Goal: Task Accomplishment & Management: Manage account settings

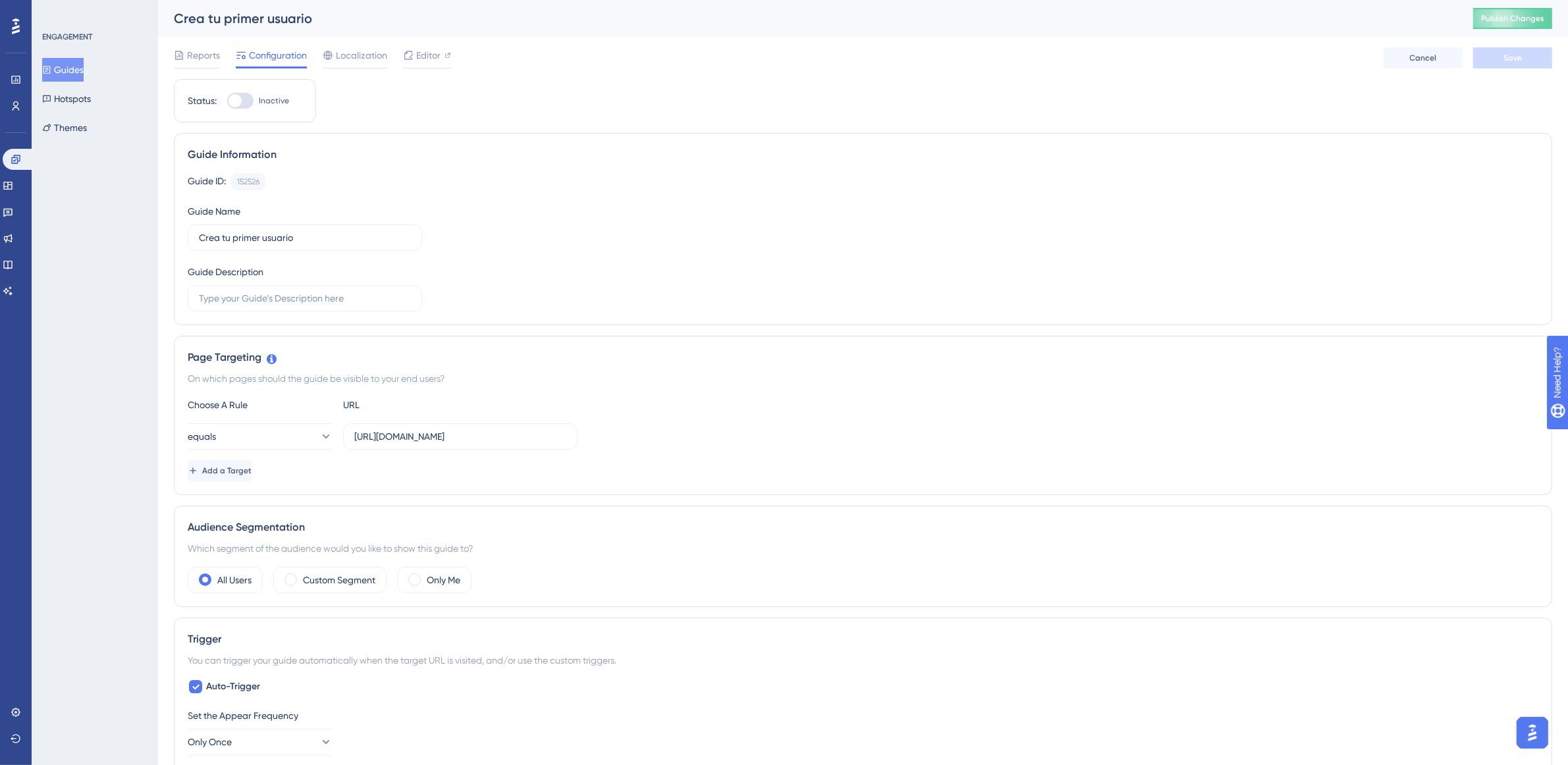
click at [242, 103] on div at bounding box center [240, 101] width 26 height 16
click at [228, 101] on input "Inactive" at bounding box center [227, 101] width 1 height 1
checkbox input "true"
click at [1540, 57] on button "Save" at bounding box center [1512, 57] width 79 height 21
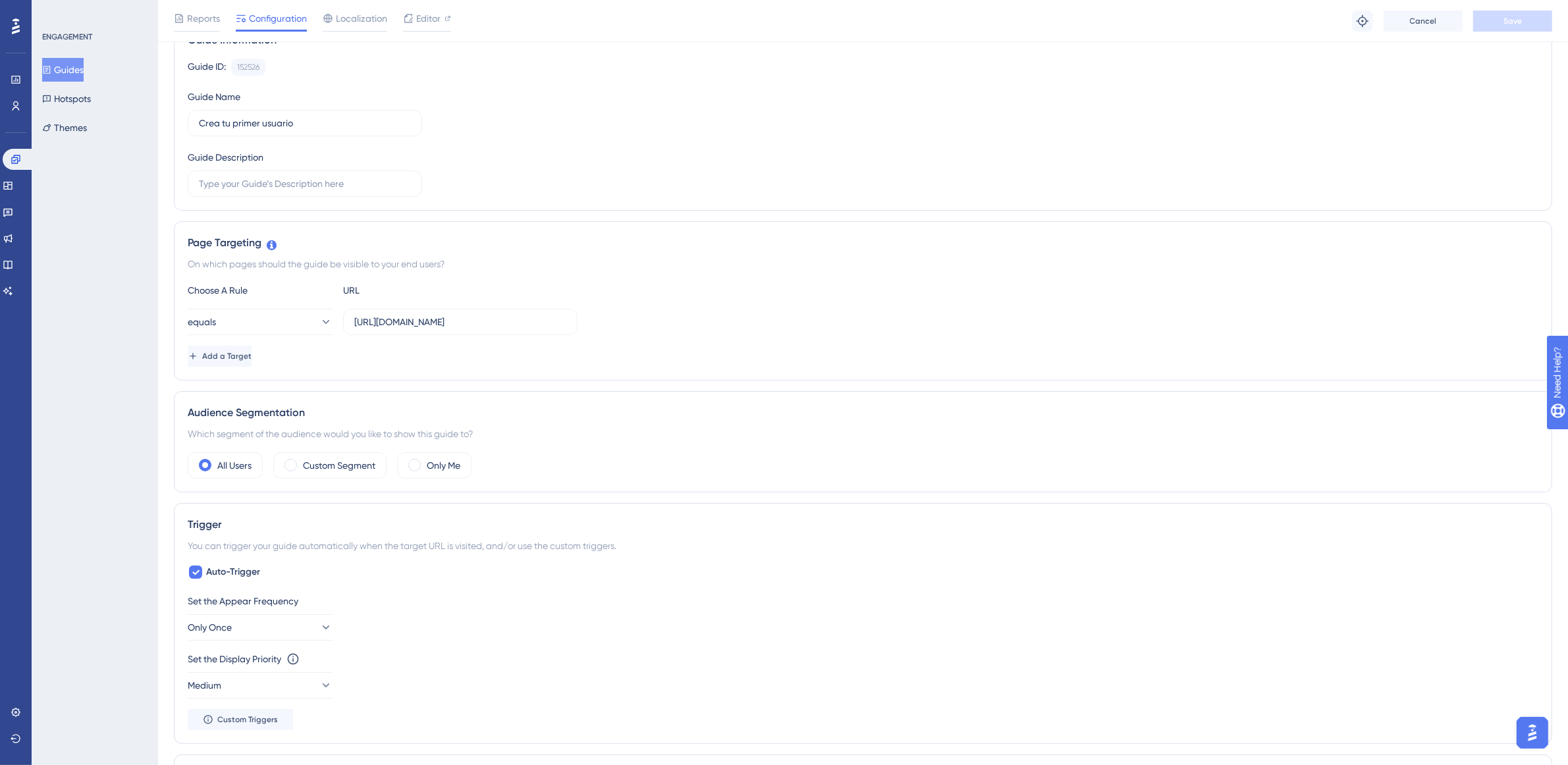
scroll to position [247, 0]
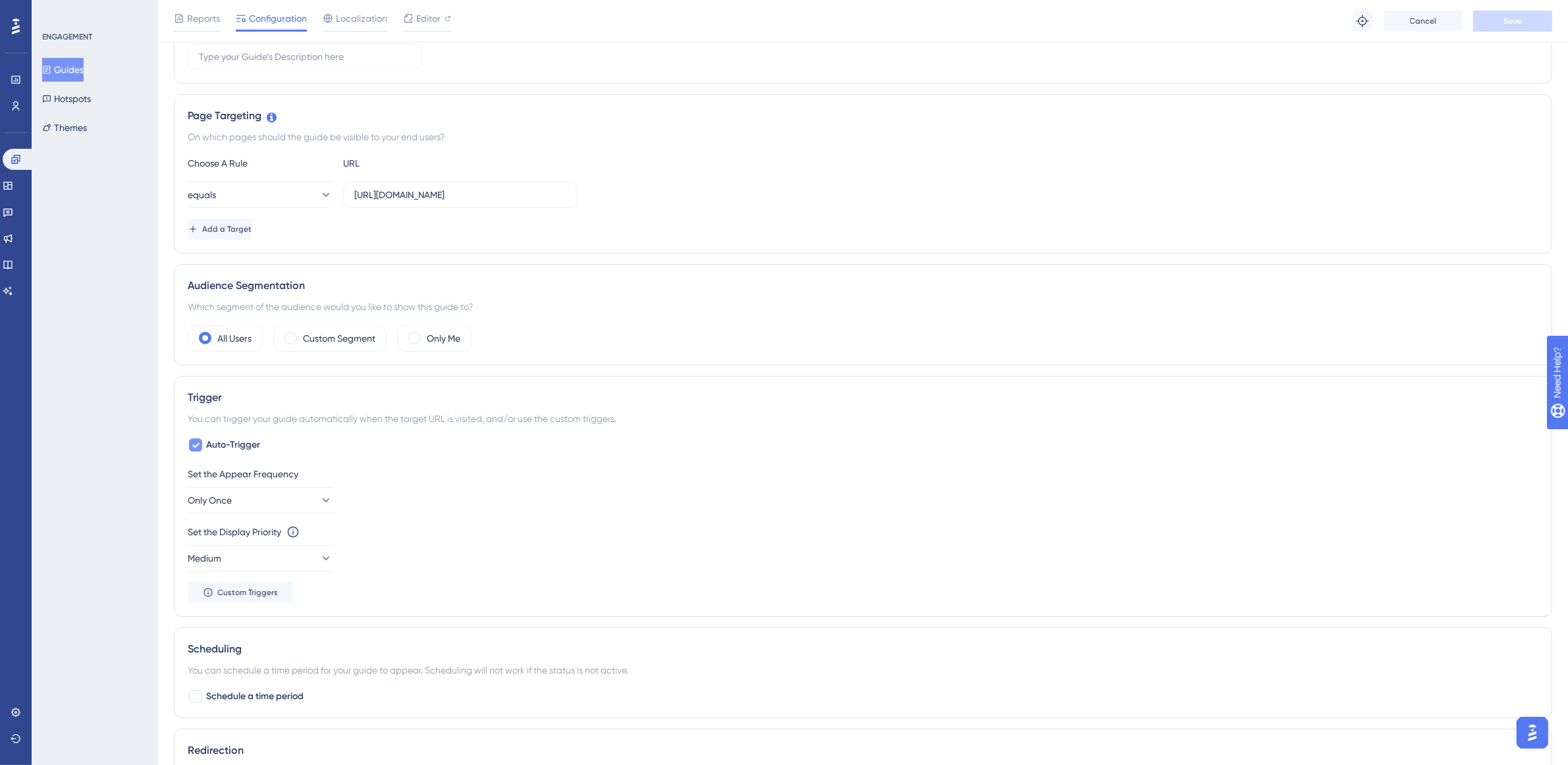
click at [209, 450] on span "Auto-Trigger" at bounding box center [232, 445] width 54 height 16
checkbox input "false"
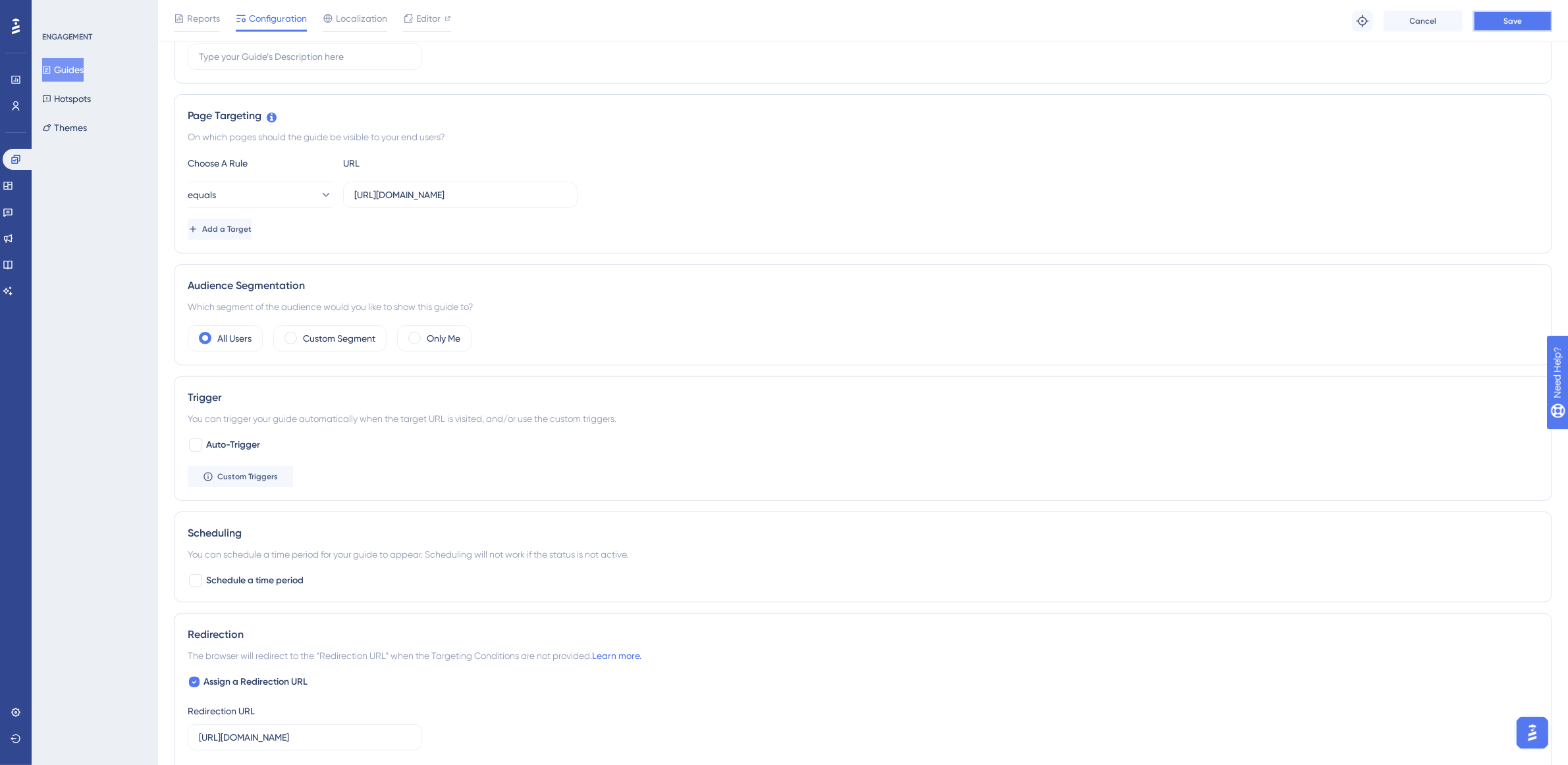
click at [1490, 22] on button "Save" at bounding box center [1512, 21] width 79 height 21
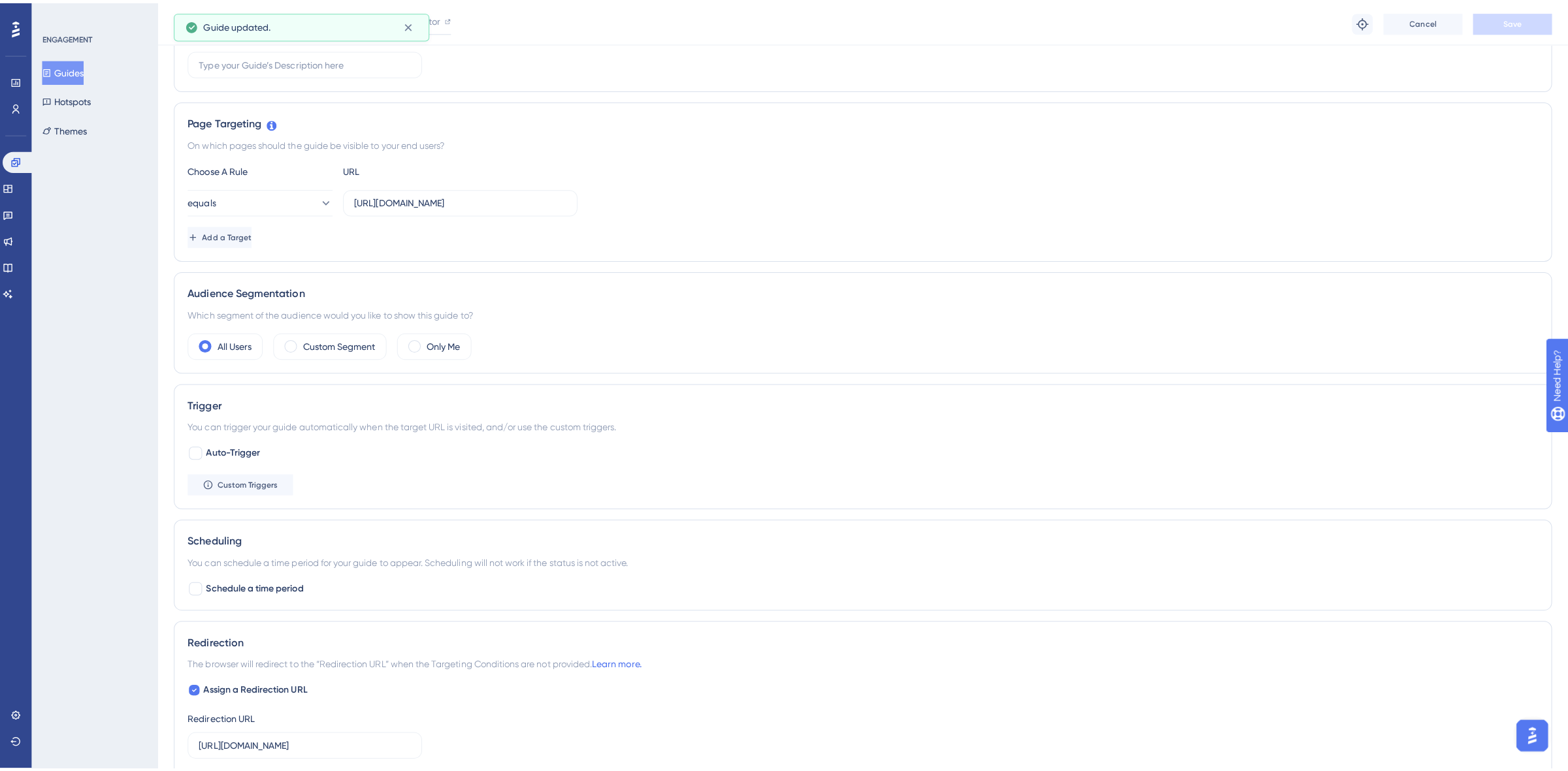
scroll to position [0, 0]
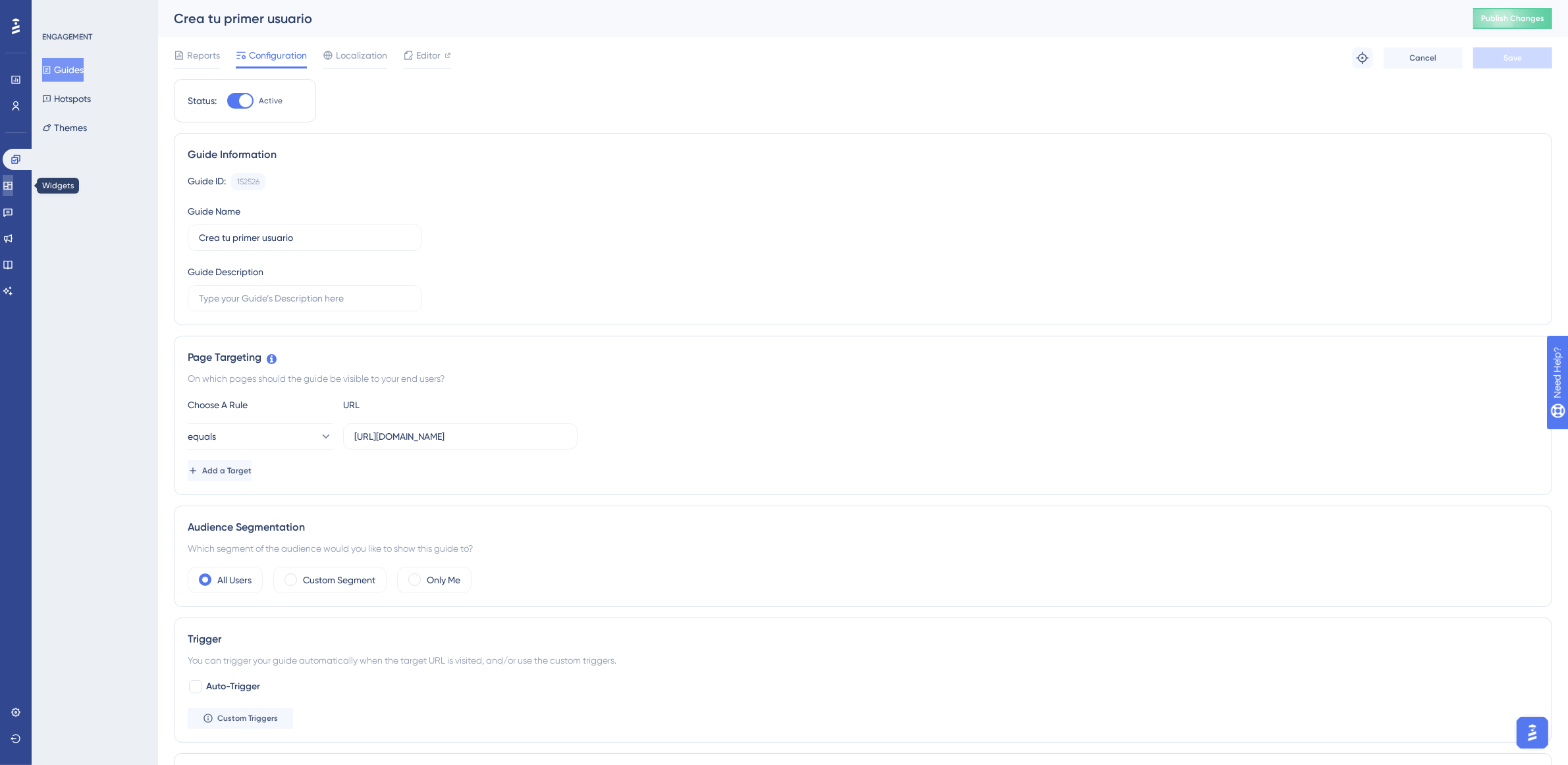
click at [13, 189] on icon at bounding box center [8, 185] width 11 height 11
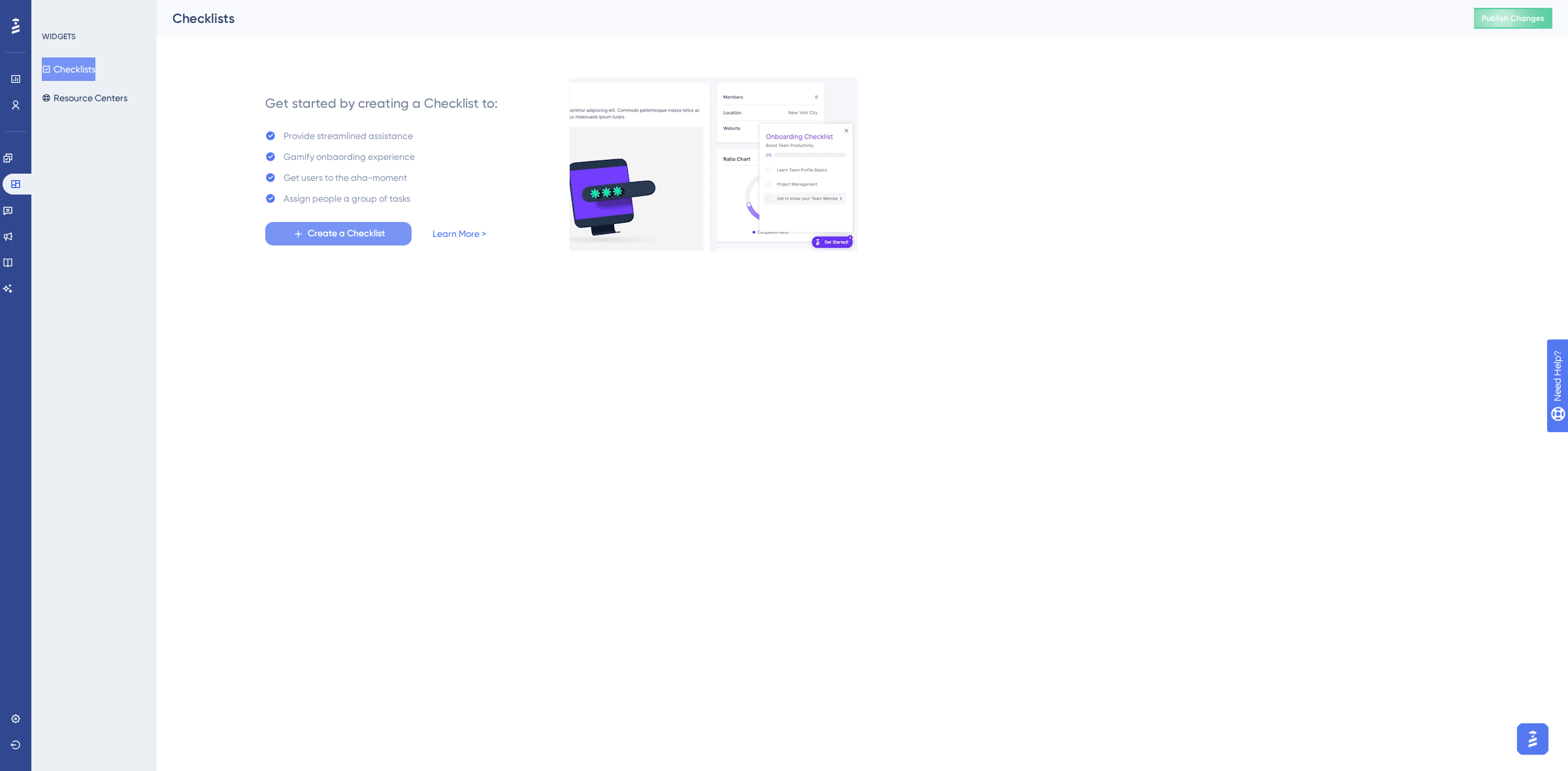
click at [363, 240] on span "Create a Checklist" at bounding box center [345, 233] width 77 height 16
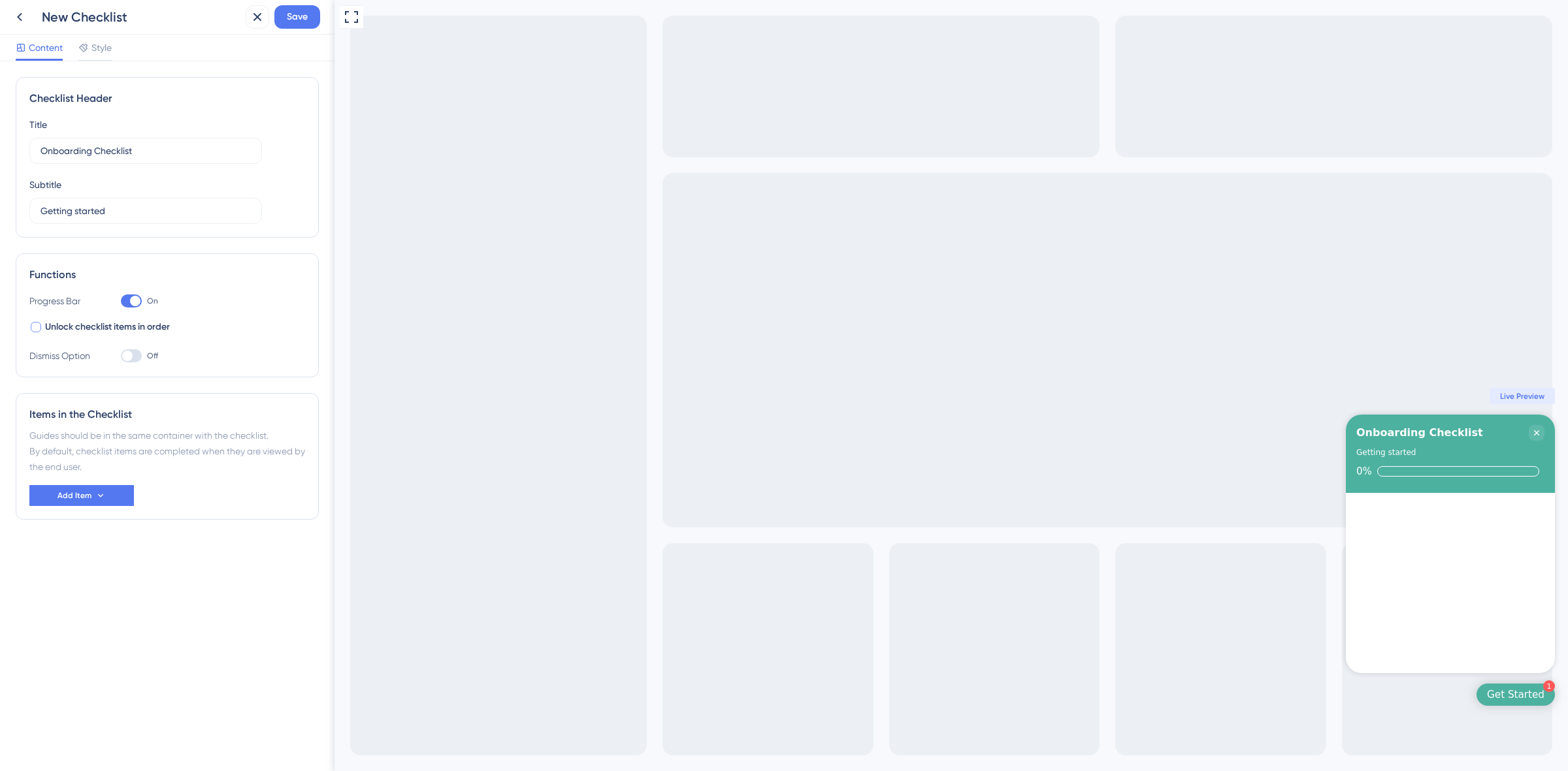
click at [44, 327] on label "Unlock checklist items in order" at bounding box center [99, 327] width 140 height 16
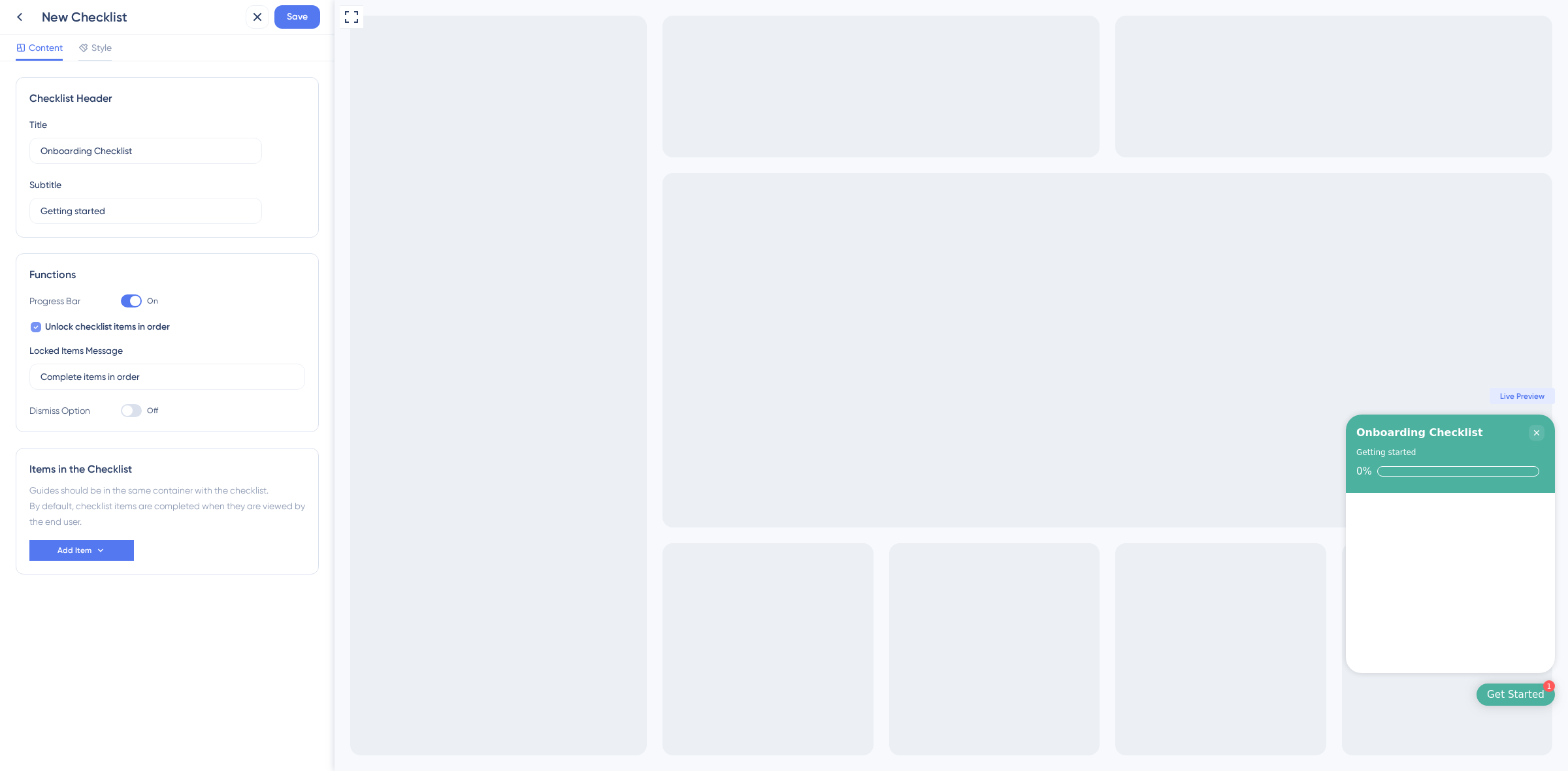
click at [44, 327] on label "Unlock checklist items in order" at bounding box center [99, 327] width 140 height 16
checkbox input "false"
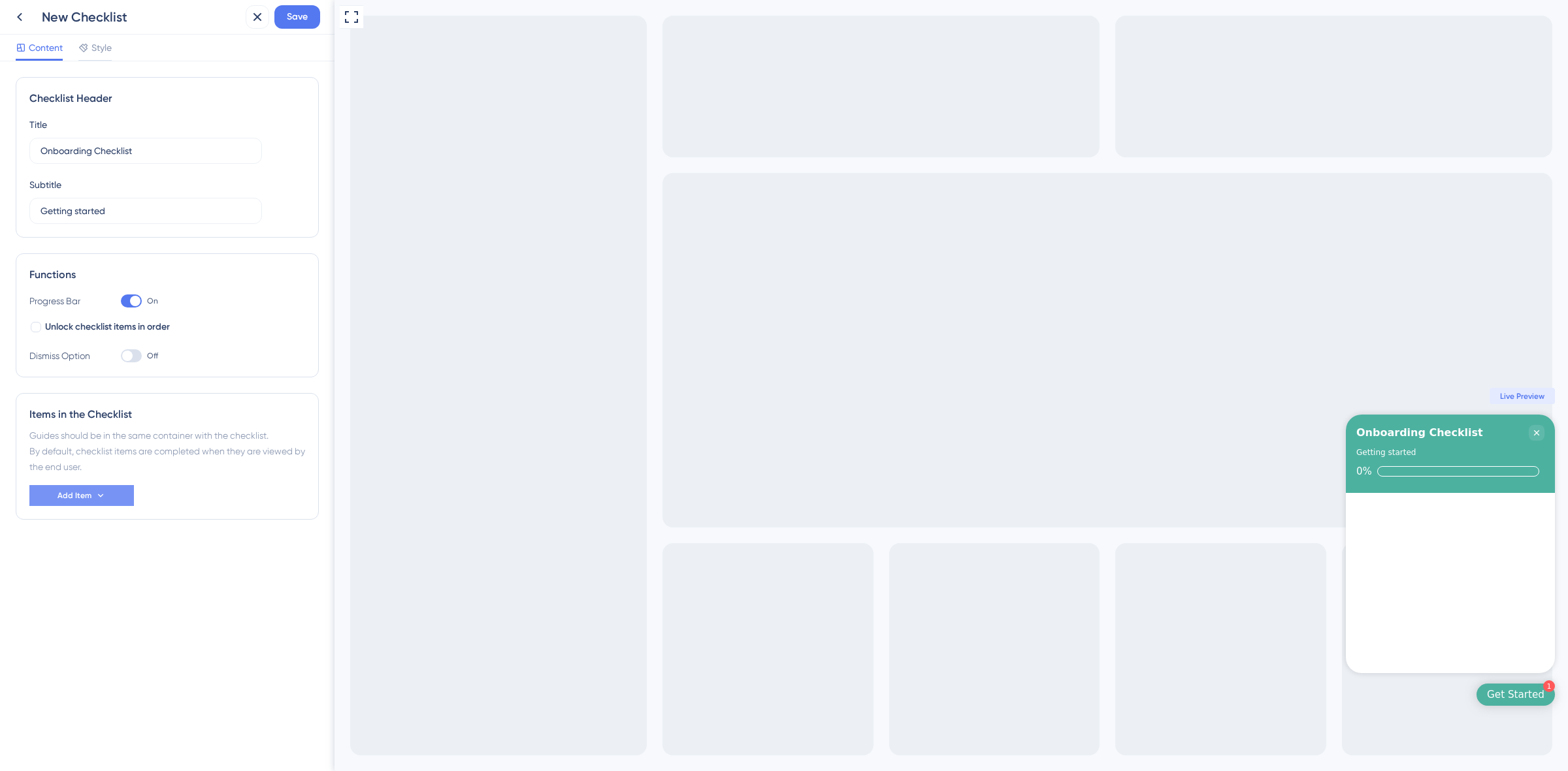
click at [104, 507] on button "Add Item" at bounding box center [81, 495] width 104 height 20
click at [87, 534] on div "Guide Guide" at bounding box center [82, 533] width 67 height 26
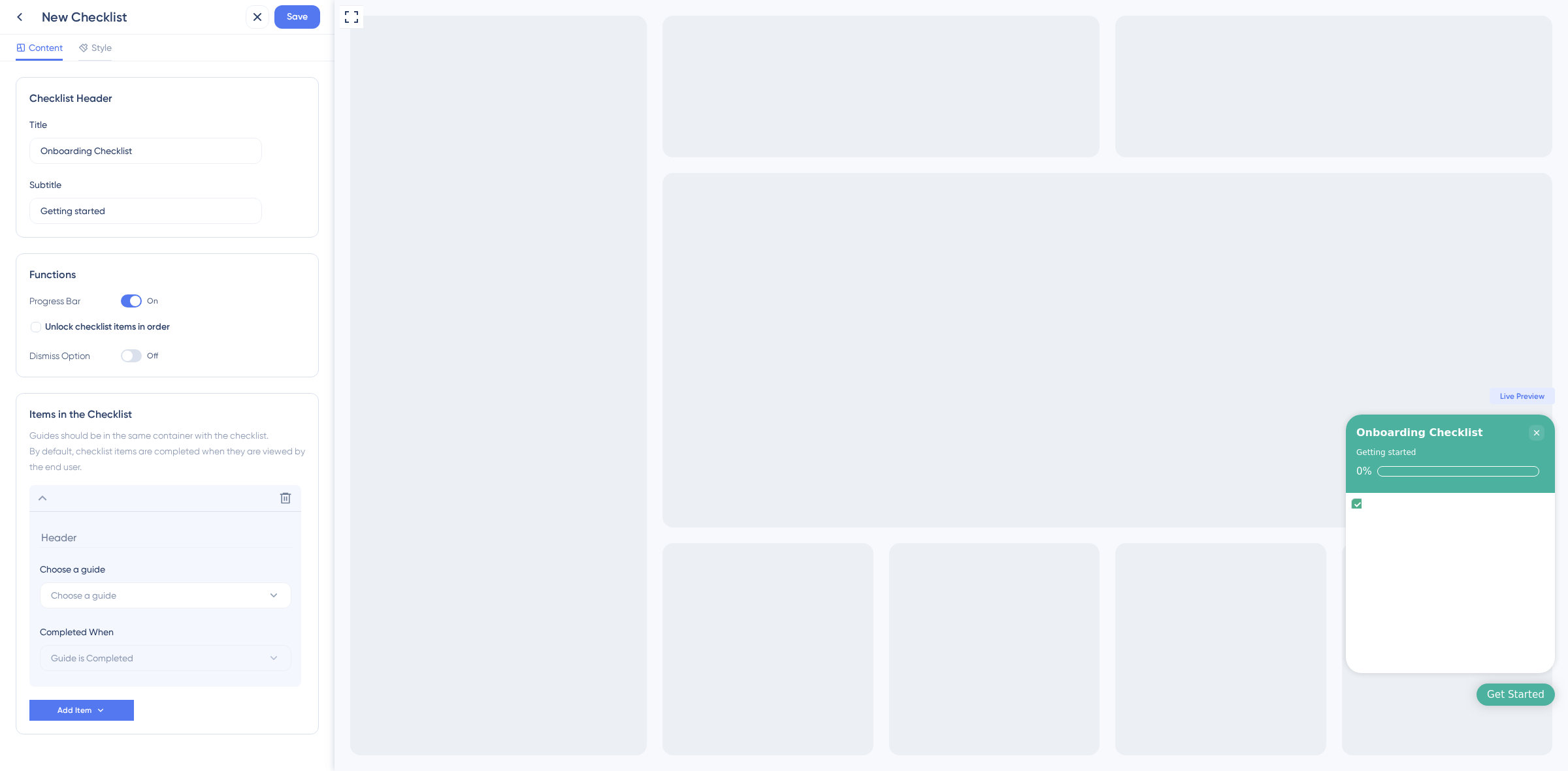
scroll to position [31, 0]
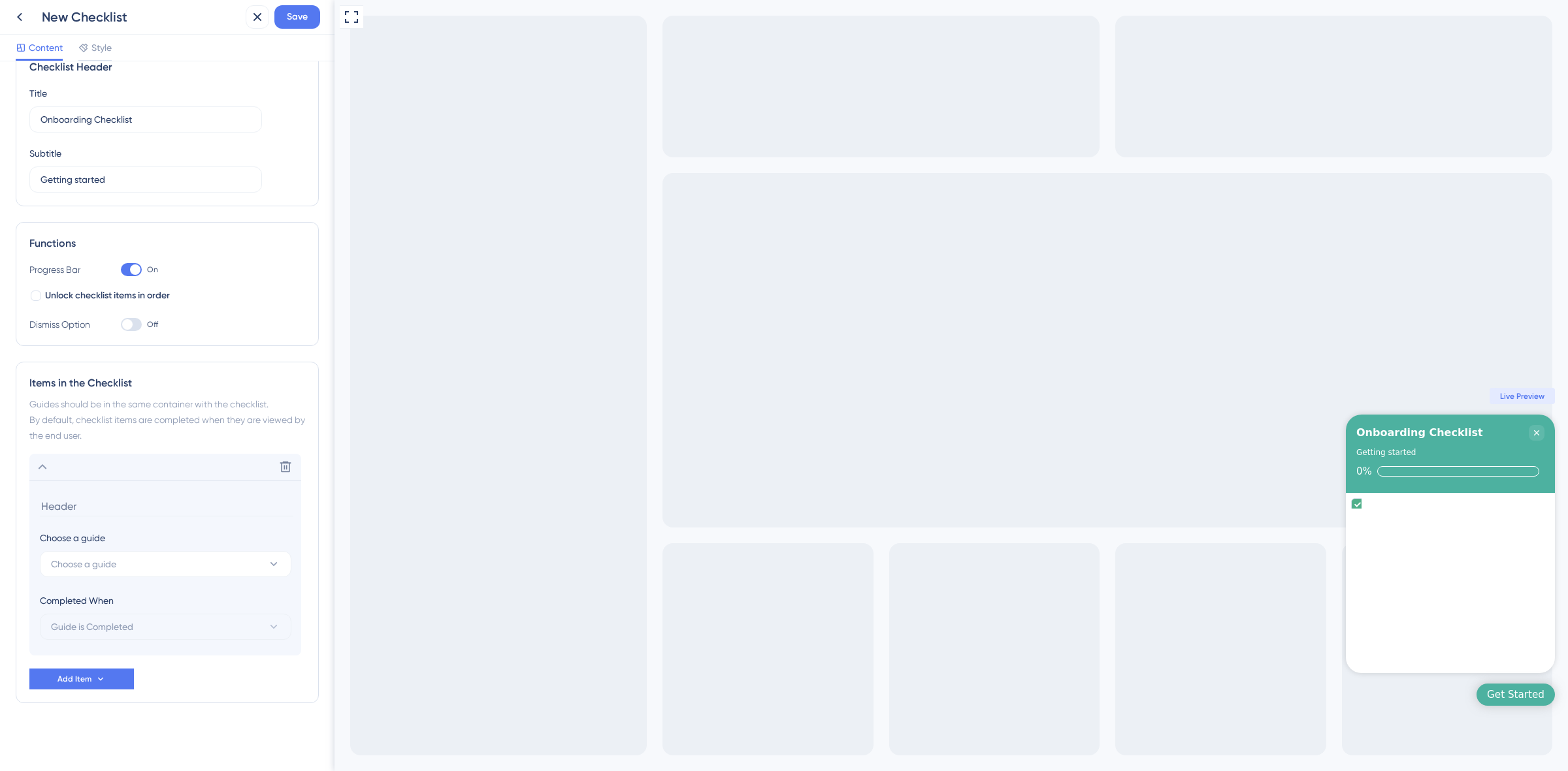
click at [147, 504] on input at bounding box center [166, 506] width 254 height 20
click at [154, 567] on button "Choose a guide" at bounding box center [165, 564] width 252 height 26
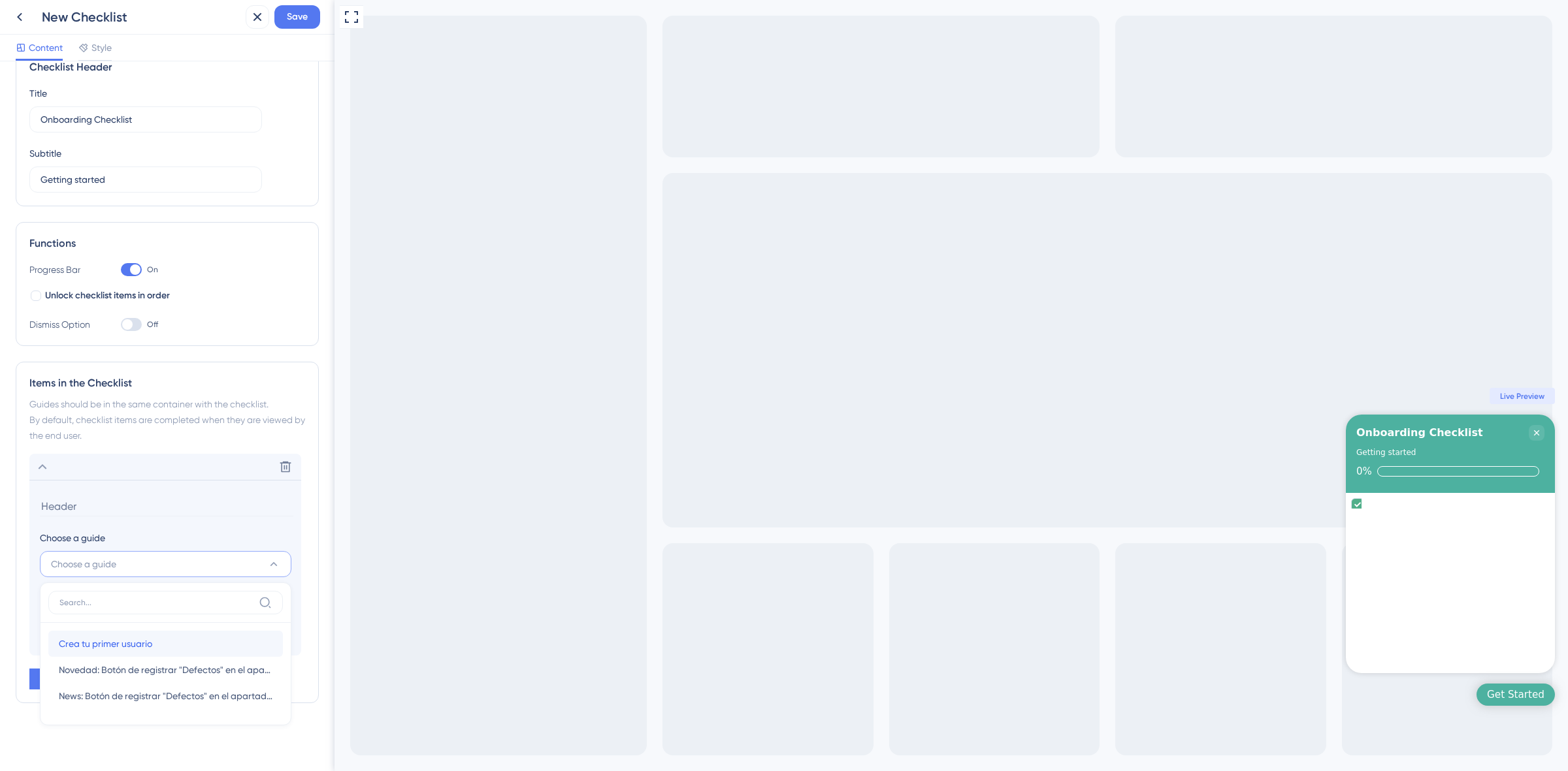
click at [177, 648] on div "Crea tu primer usuario Crea tu primer usuario" at bounding box center [165, 644] width 214 height 26
type input "Crea tu primer usuario"
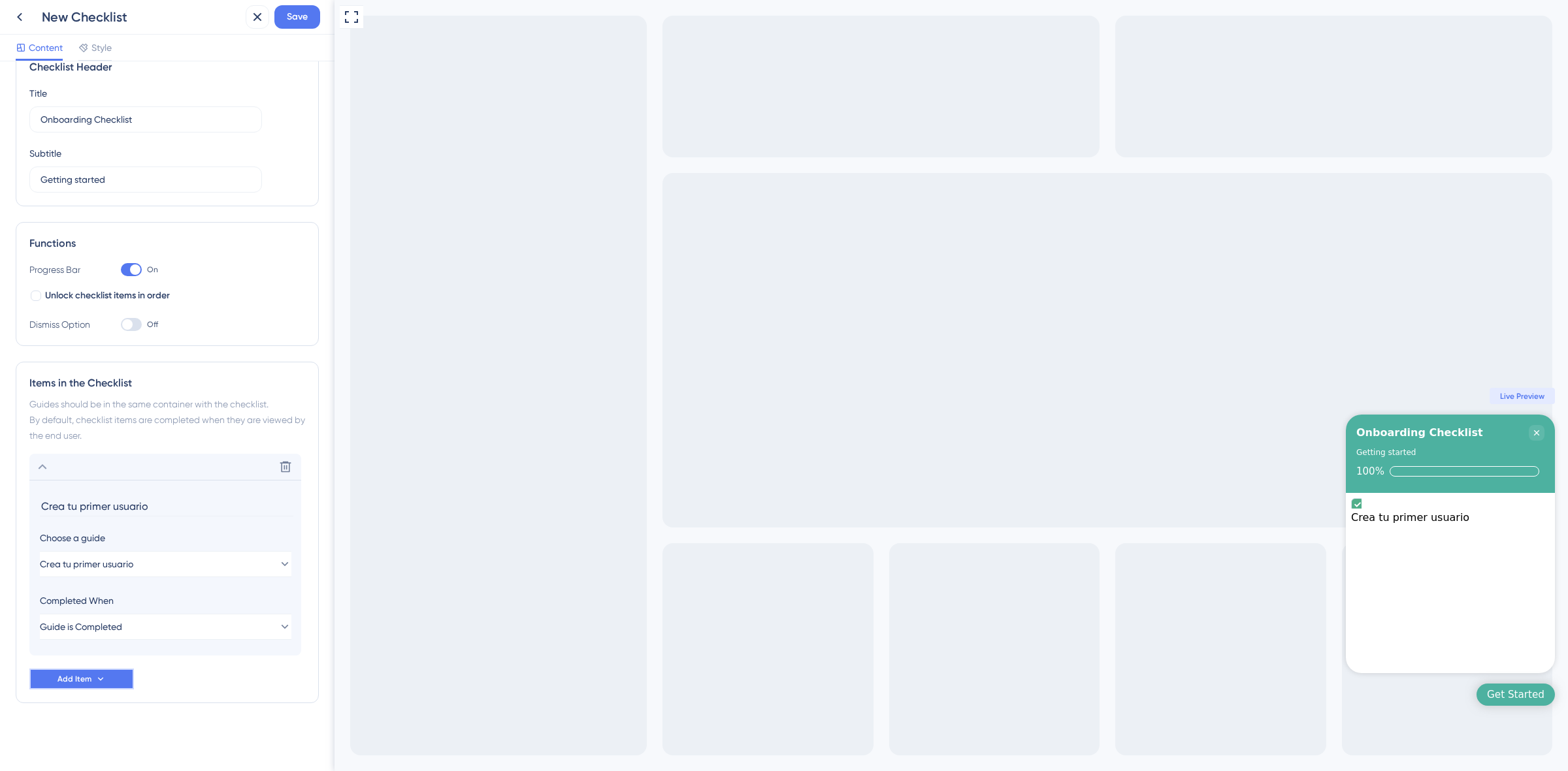
click at [110, 684] on button "Add Item" at bounding box center [81, 679] width 104 height 20
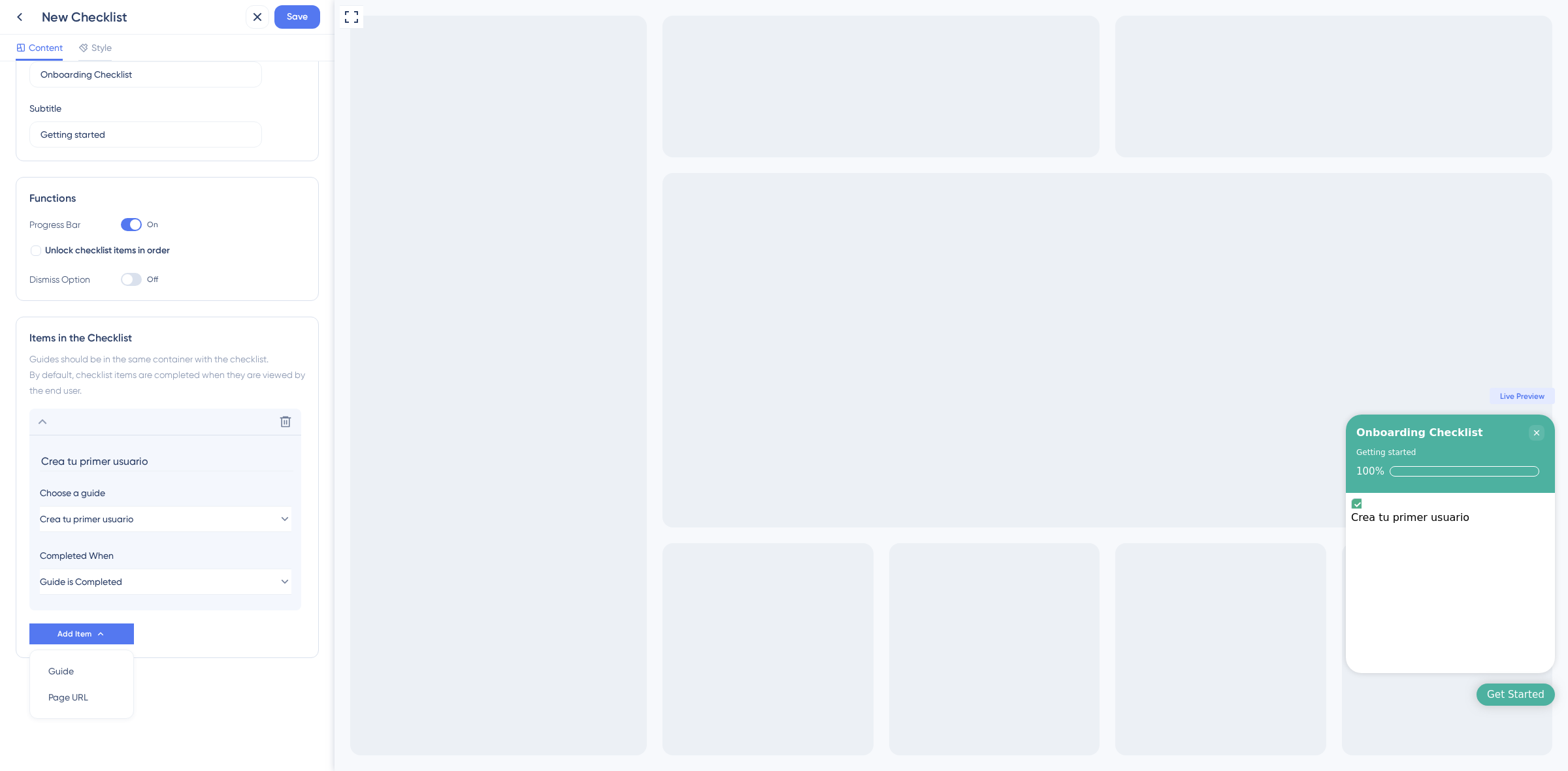
click at [196, 693] on div "Checklist Header Title Onboarding Checklist Subtitle Getting started Functions …" at bounding box center [167, 356] width 303 height 710
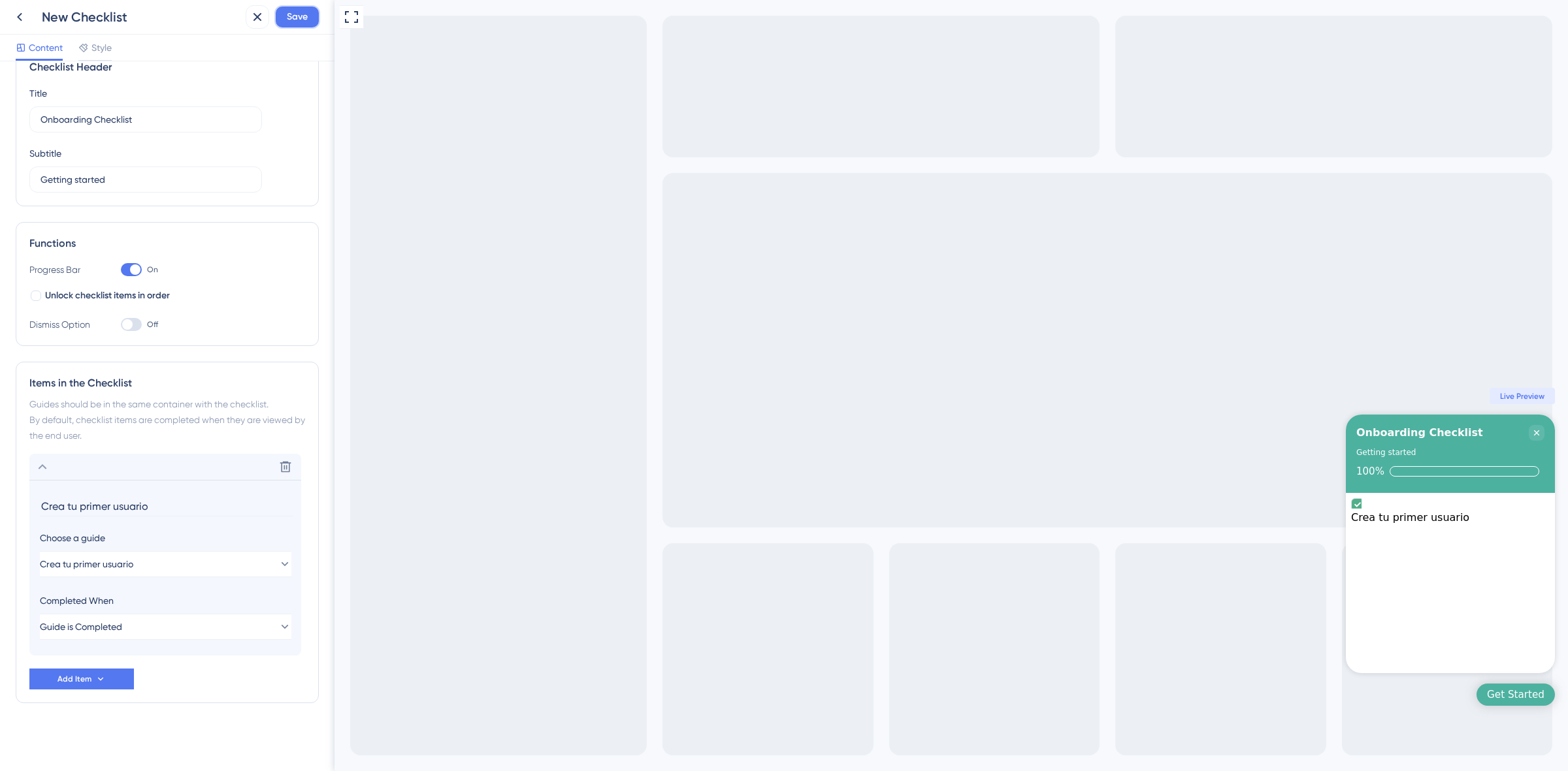
click at [303, 11] on span "Save" at bounding box center [297, 17] width 20 height 16
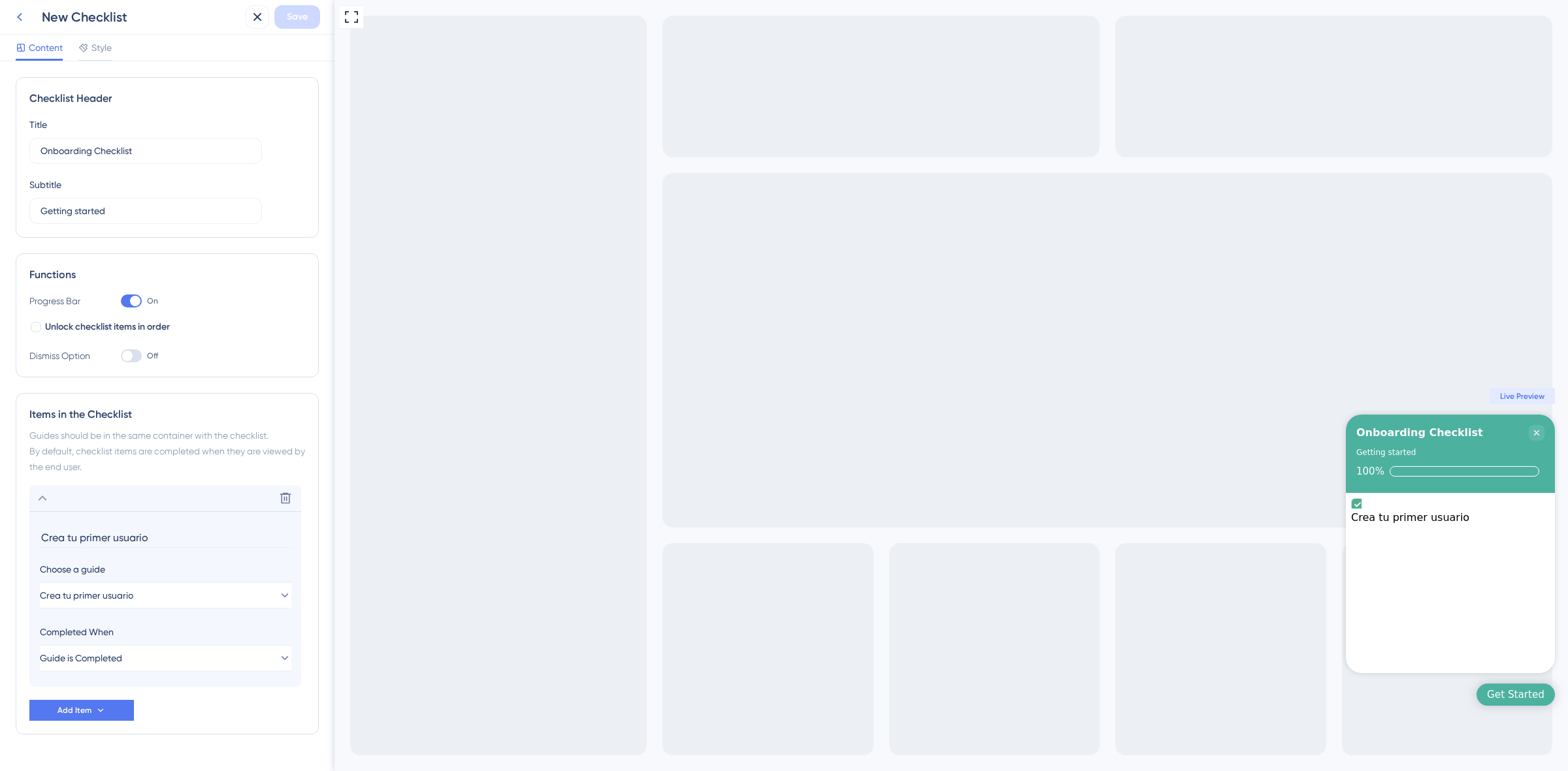
click at [17, 18] on icon at bounding box center [19, 17] width 16 height 16
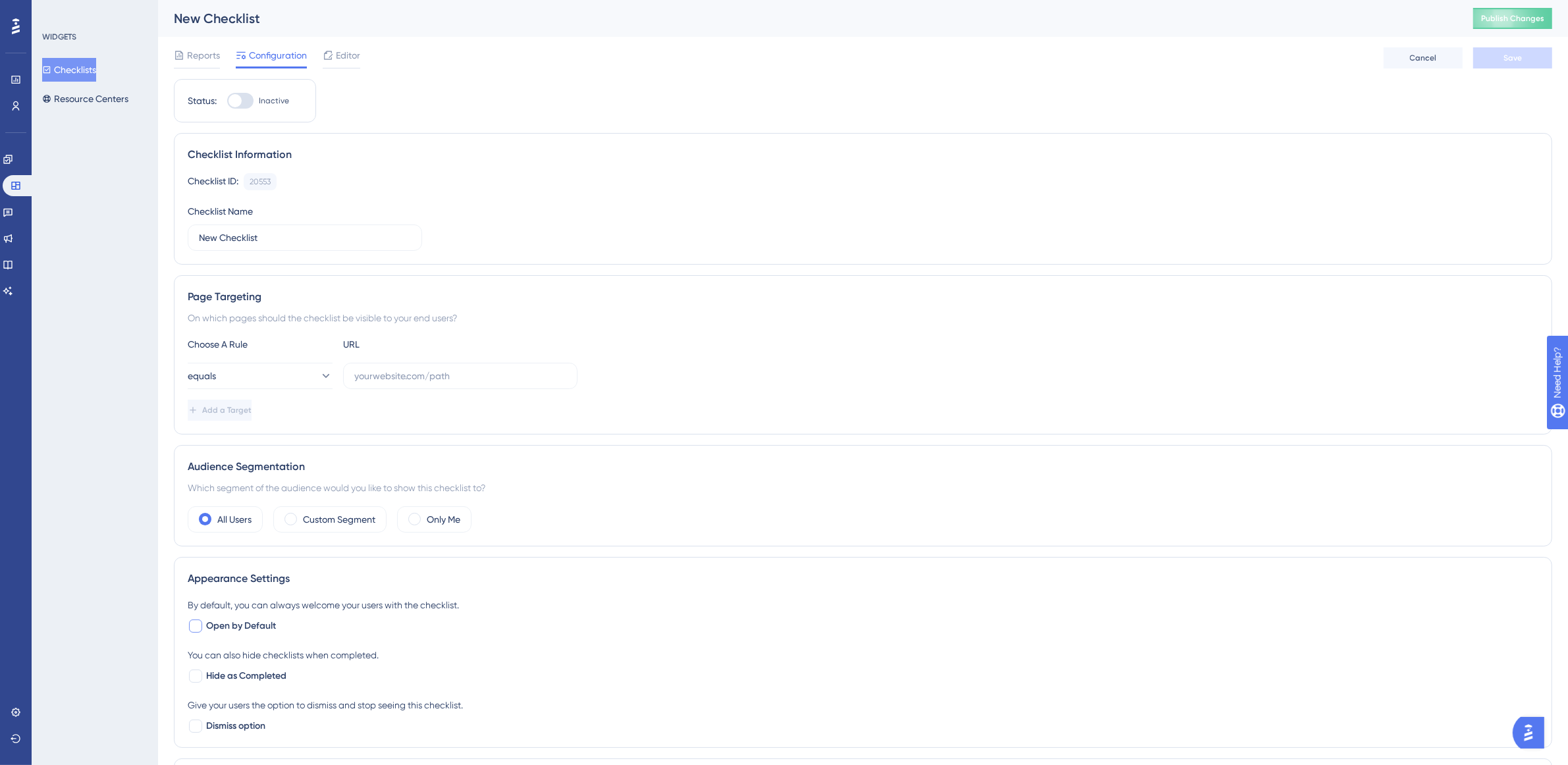
click at [211, 627] on span "Open by Default" at bounding box center [240, 627] width 70 height 16
checkbox input "true"
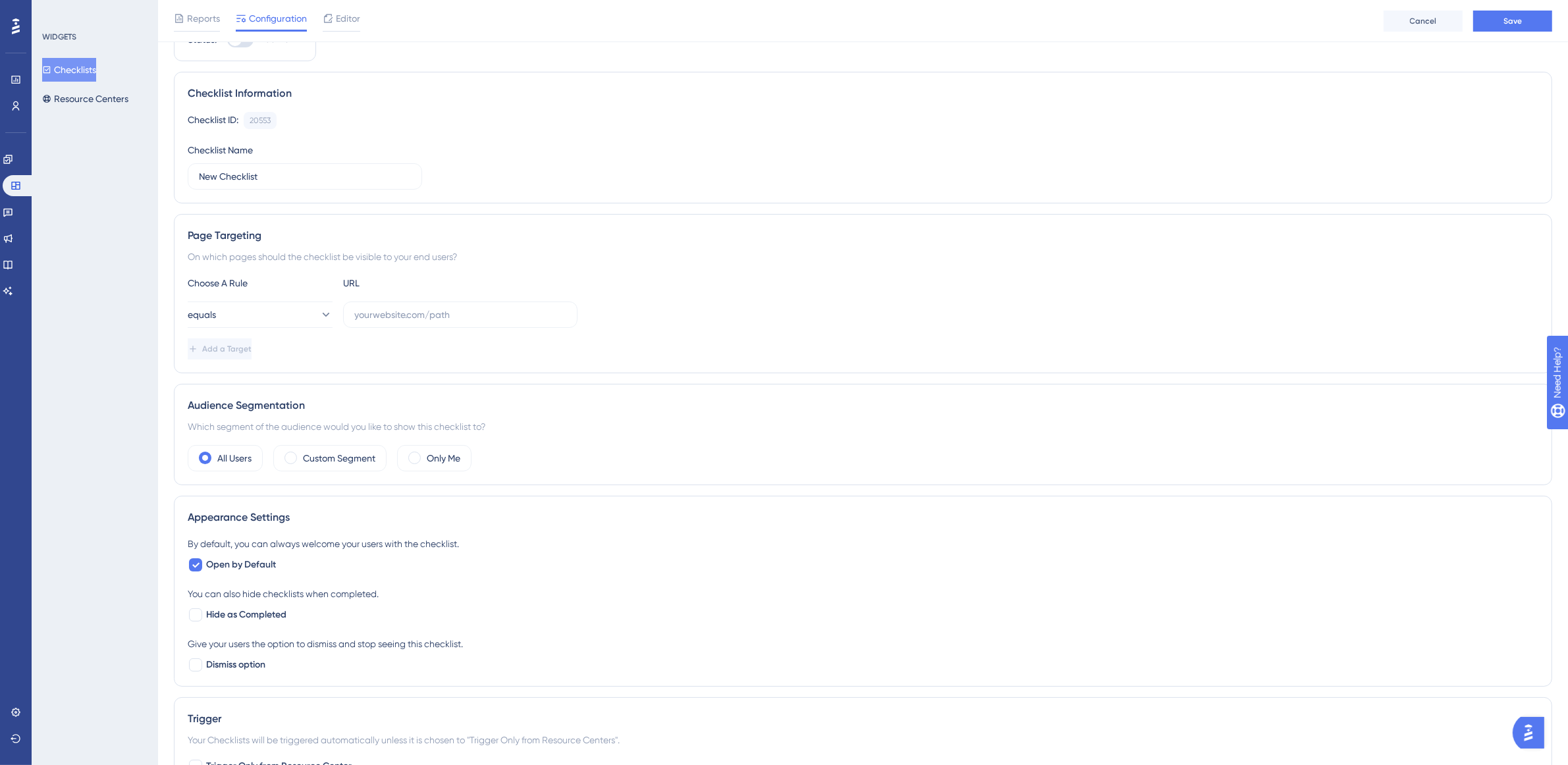
scroll to position [247, 0]
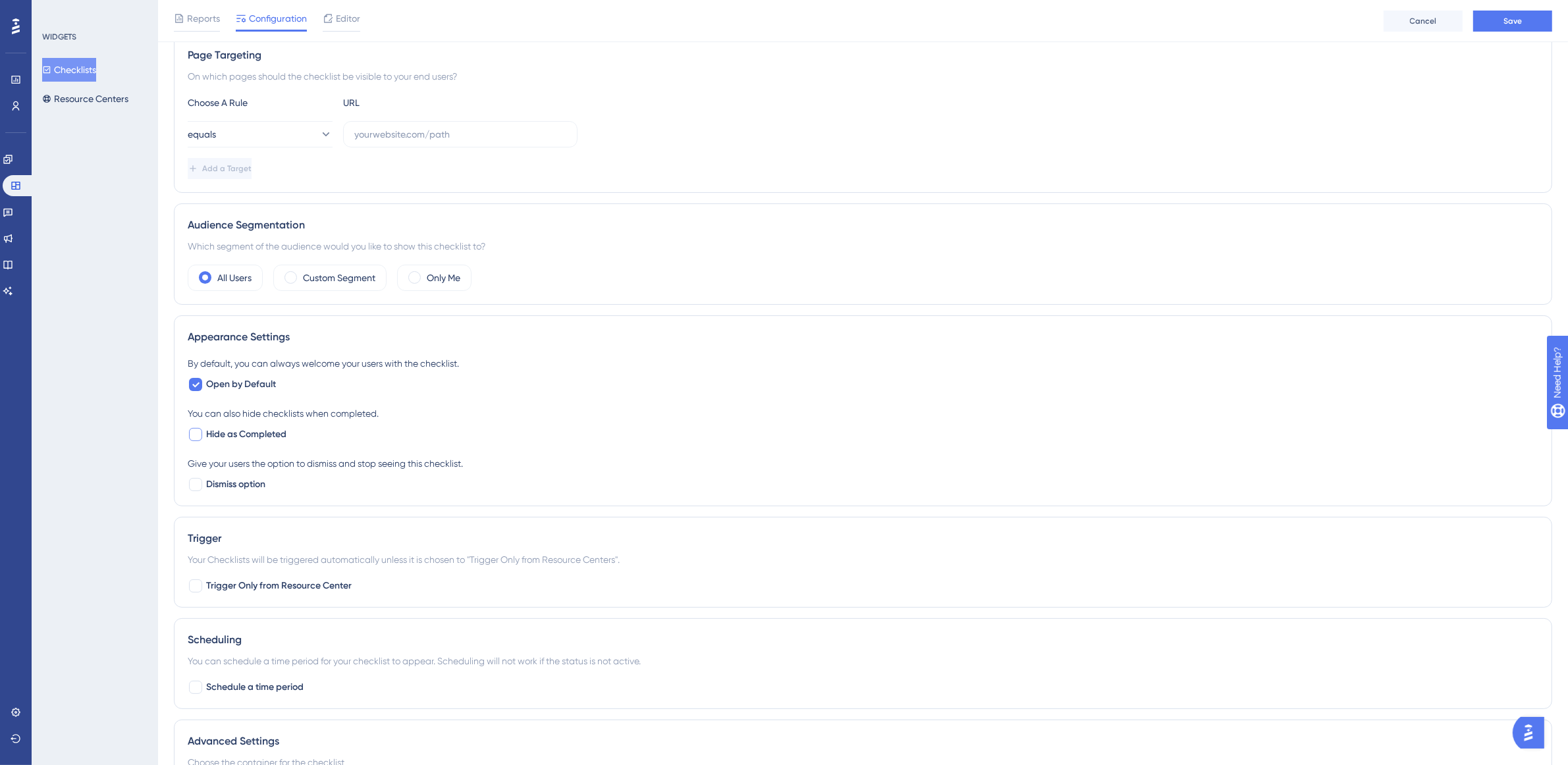
click at [212, 438] on span "Hide as Completed" at bounding box center [246, 434] width 80 height 16
checkbox input "true"
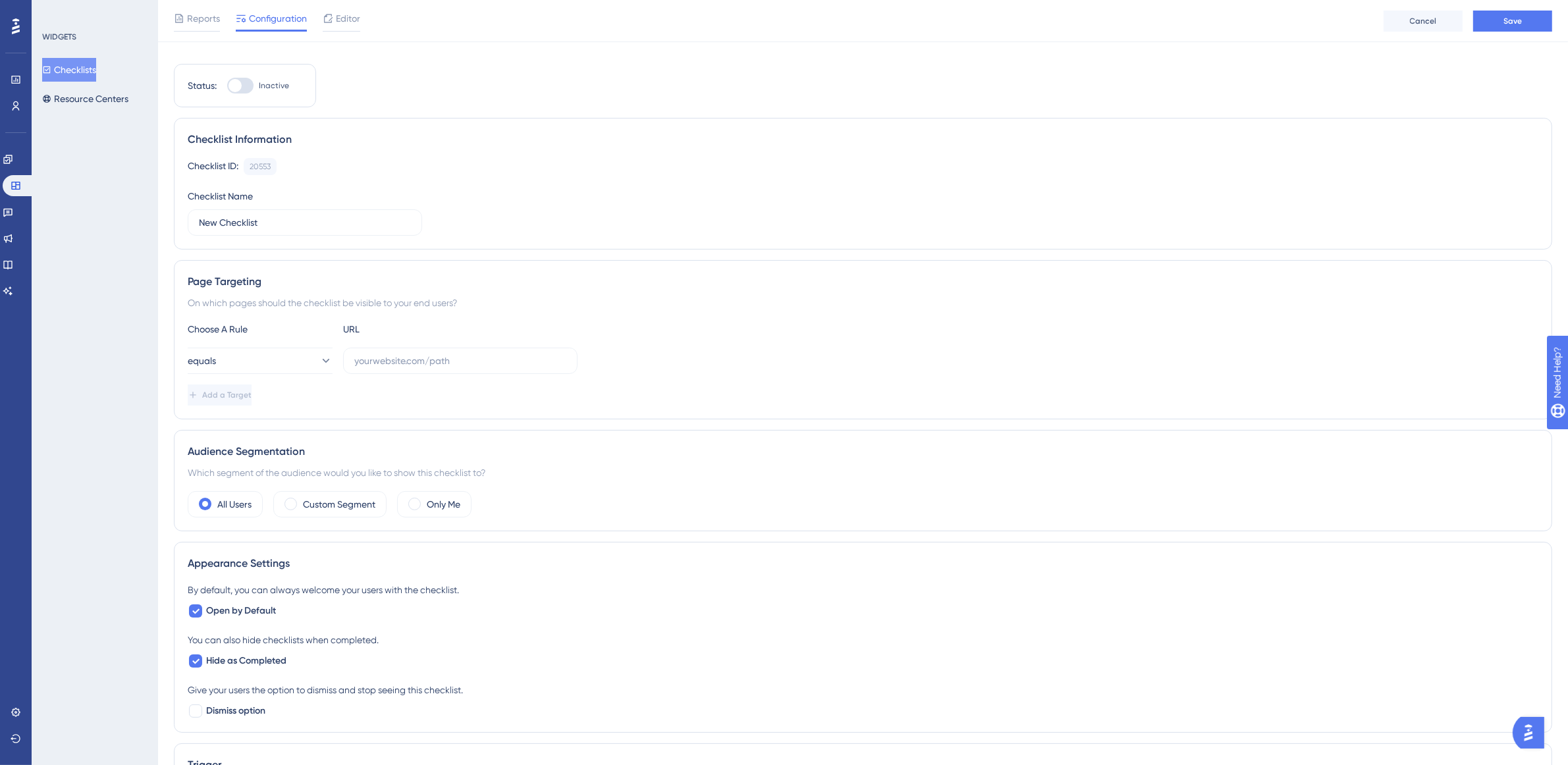
scroll to position [0, 0]
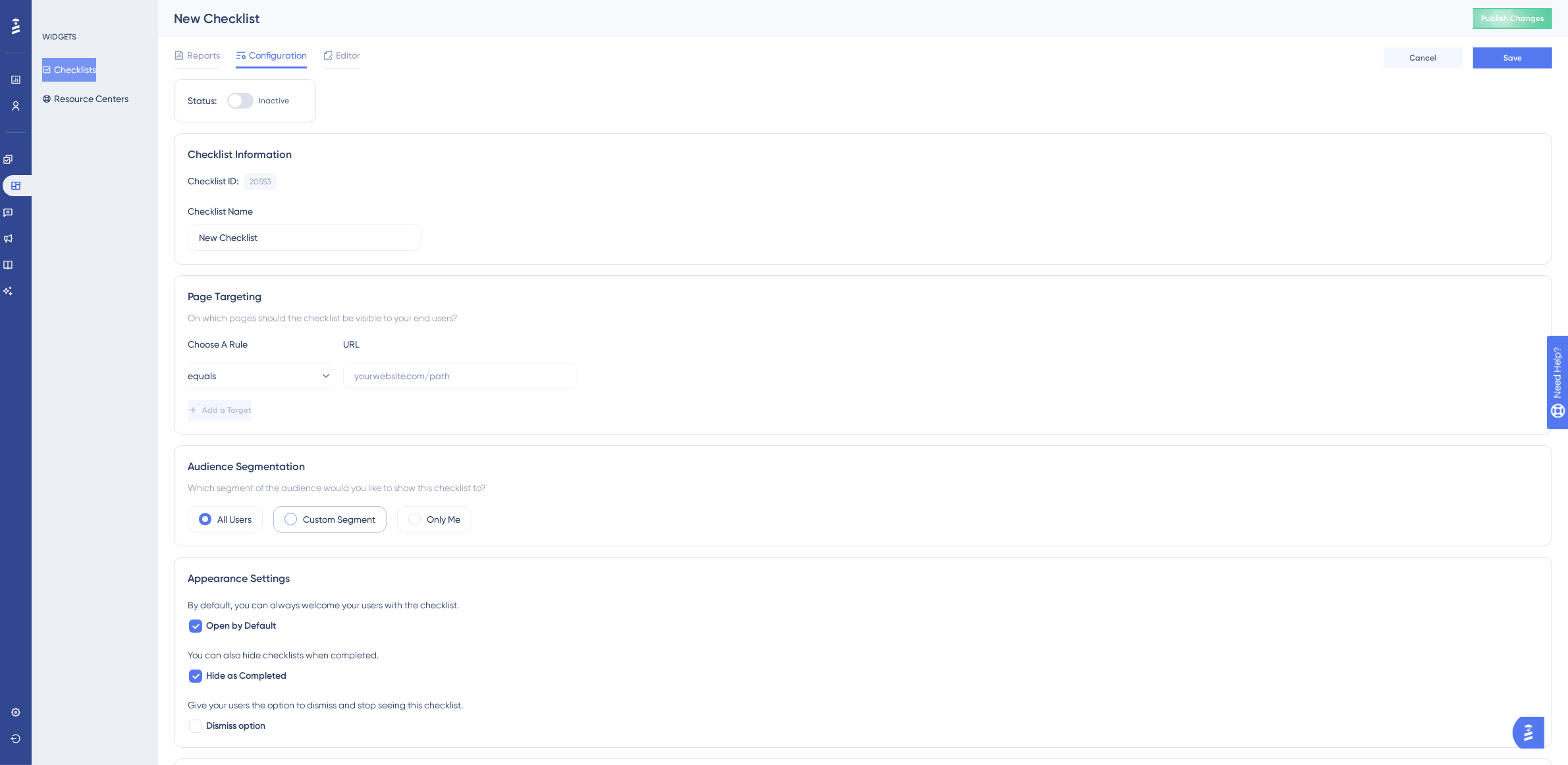
click at [349, 515] on label "Custom Segment" at bounding box center [339, 520] width 73 height 16
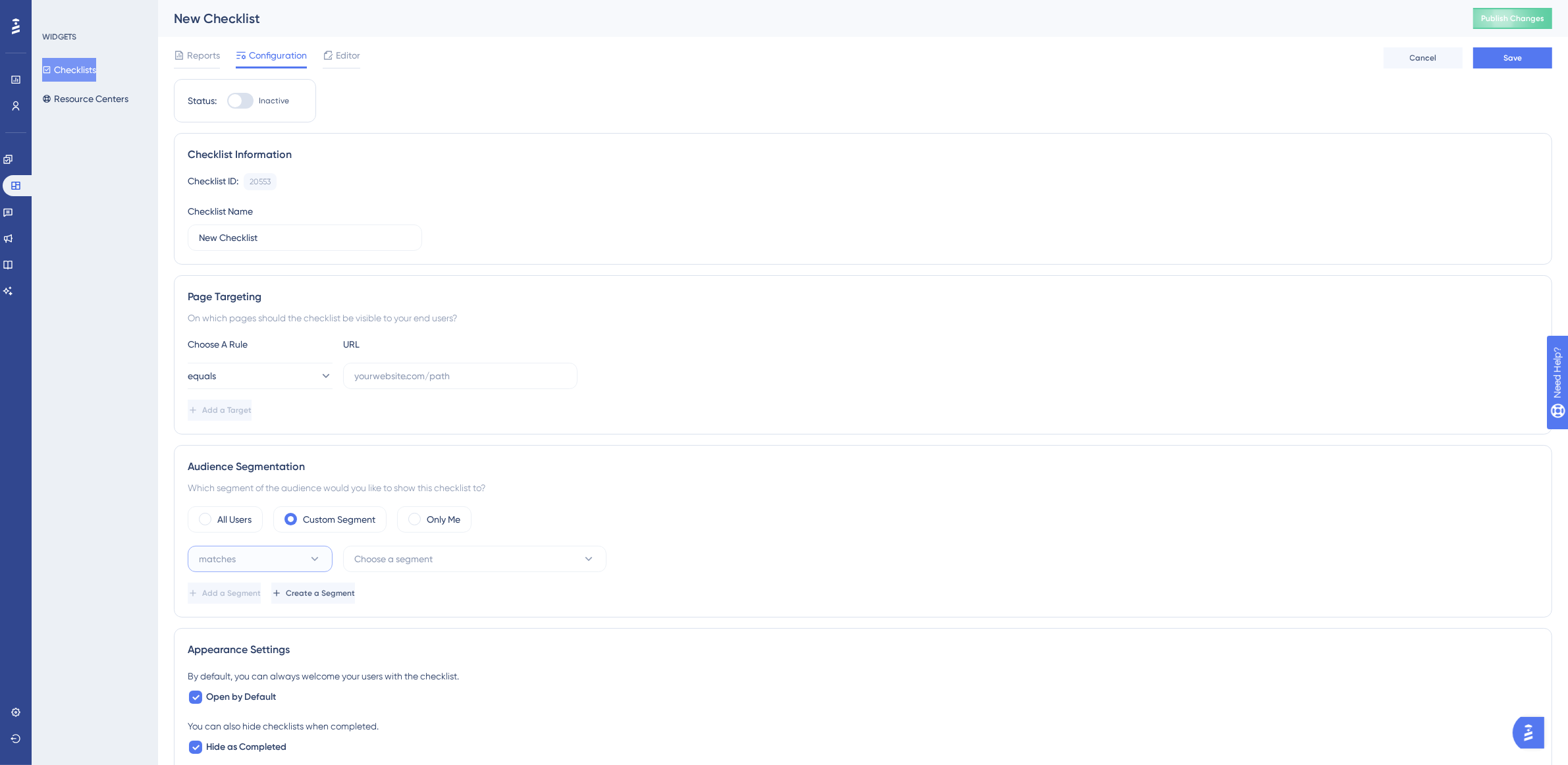
click at [291, 567] on button "matches" at bounding box center [260, 559] width 145 height 26
click at [287, 597] on div "matches matches" at bounding box center [260, 599] width 107 height 26
click at [462, 560] on button "Choose a segment" at bounding box center [475, 559] width 264 height 26
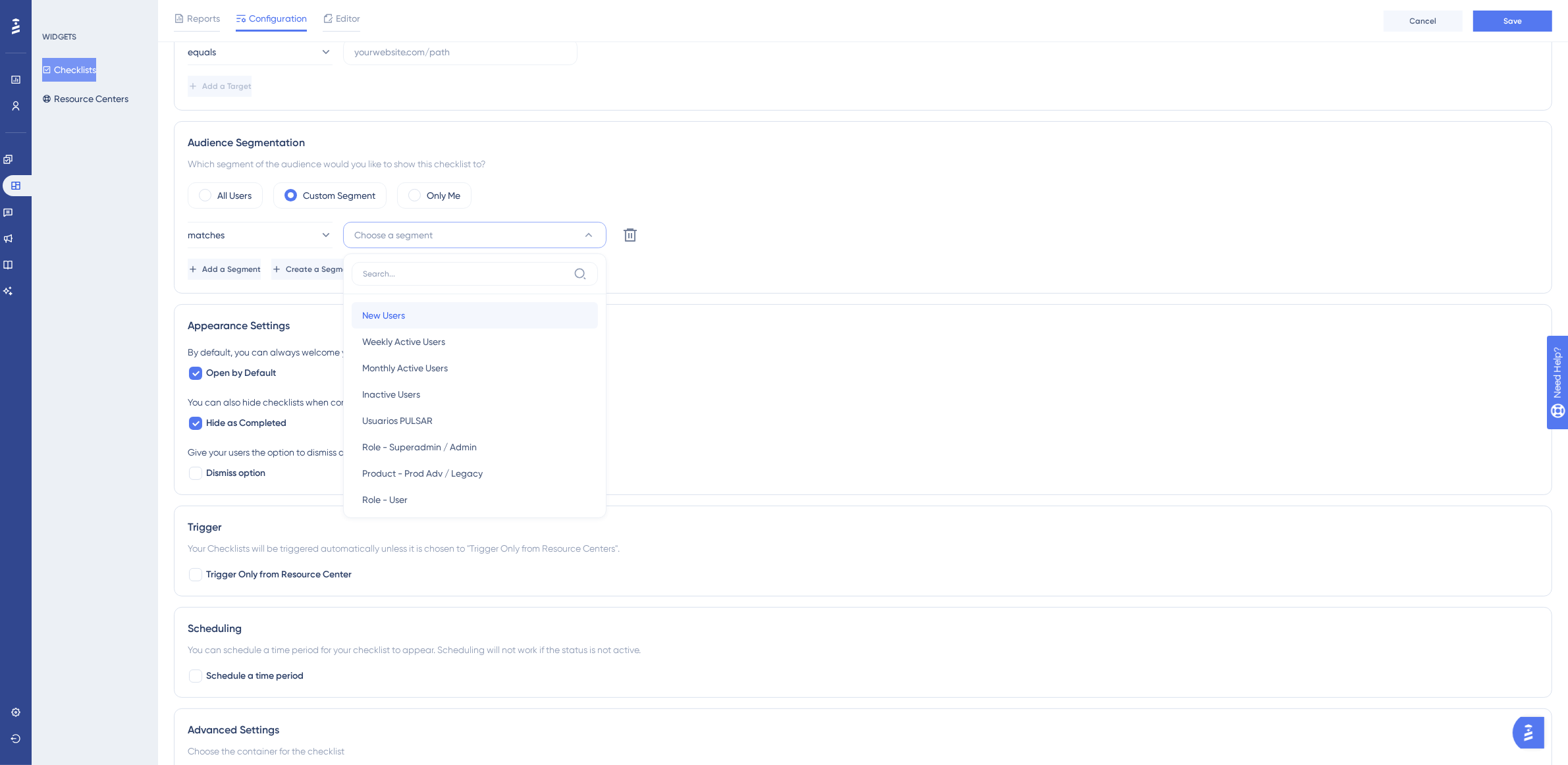
click at [470, 318] on div "New Users New Users" at bounding box center [475, 315] width 226 height 26
click at [723, 290] on div "Audience Segmentation Which segment of the audience would you like to show this…" at bounding box center [863, 208] width 1379 height 173
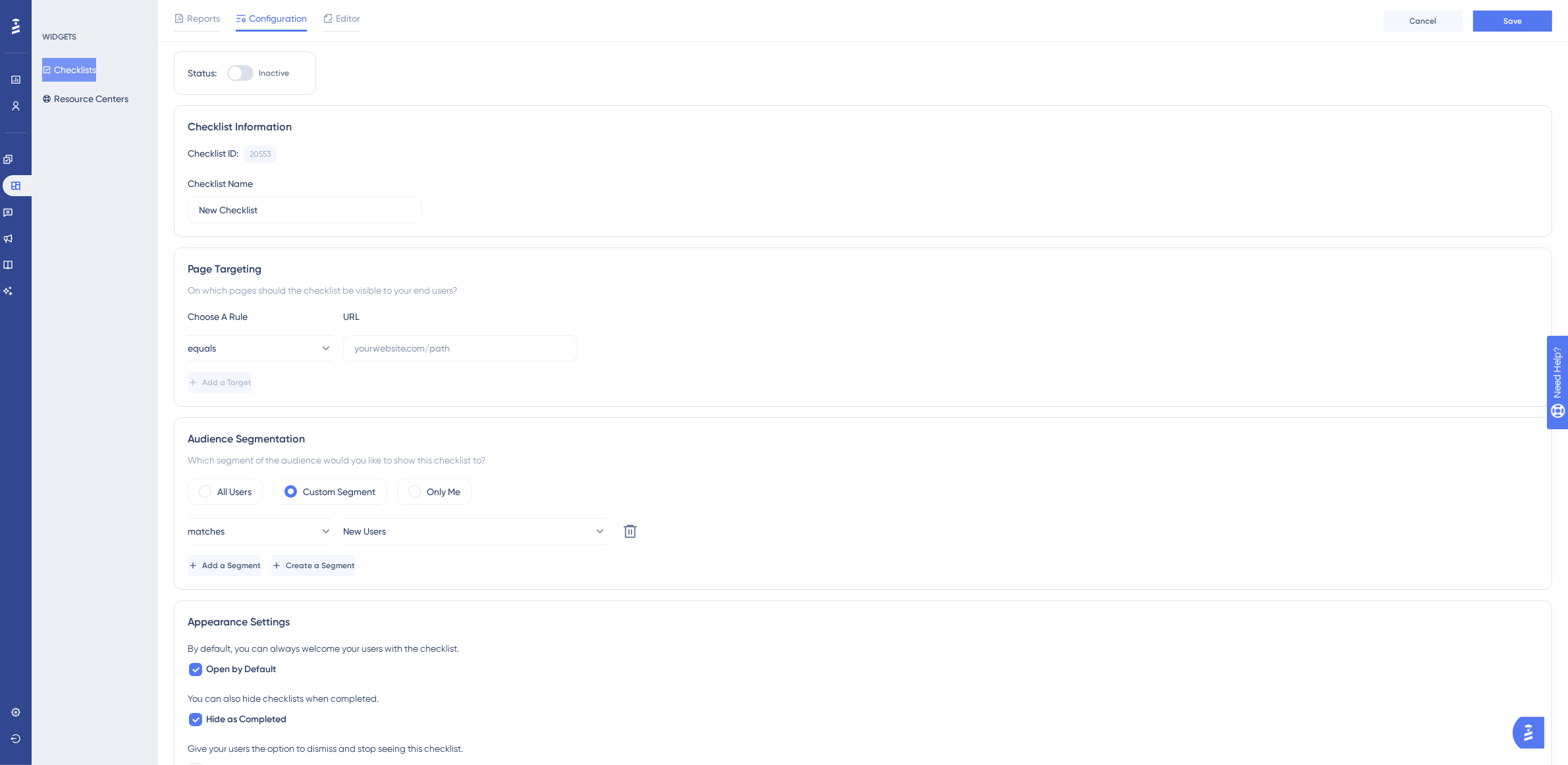
scroll to position [0, 0]
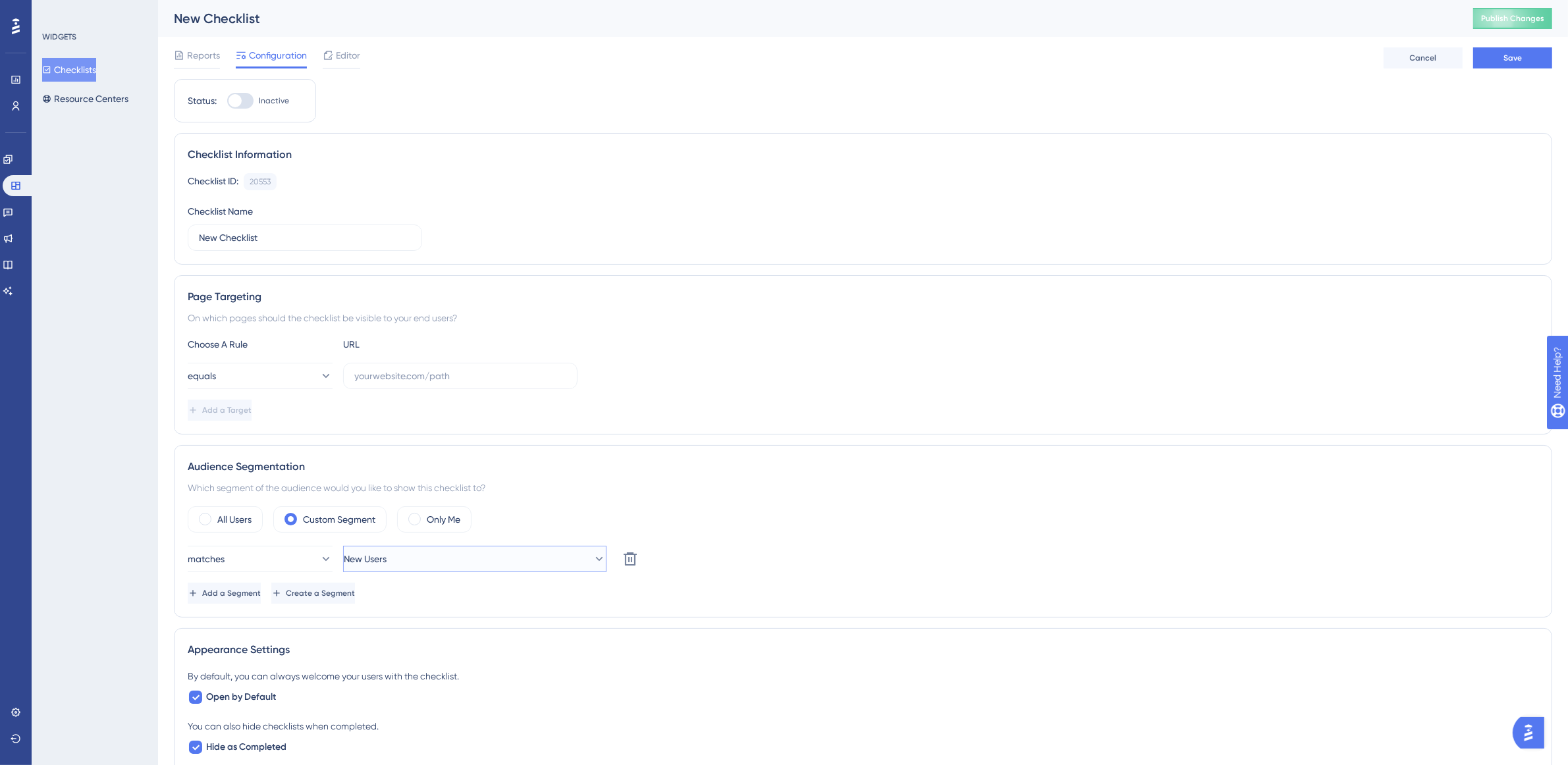
click at [535, 557] on button "New Users" at bounding box center [475, 559] width 264 height 26
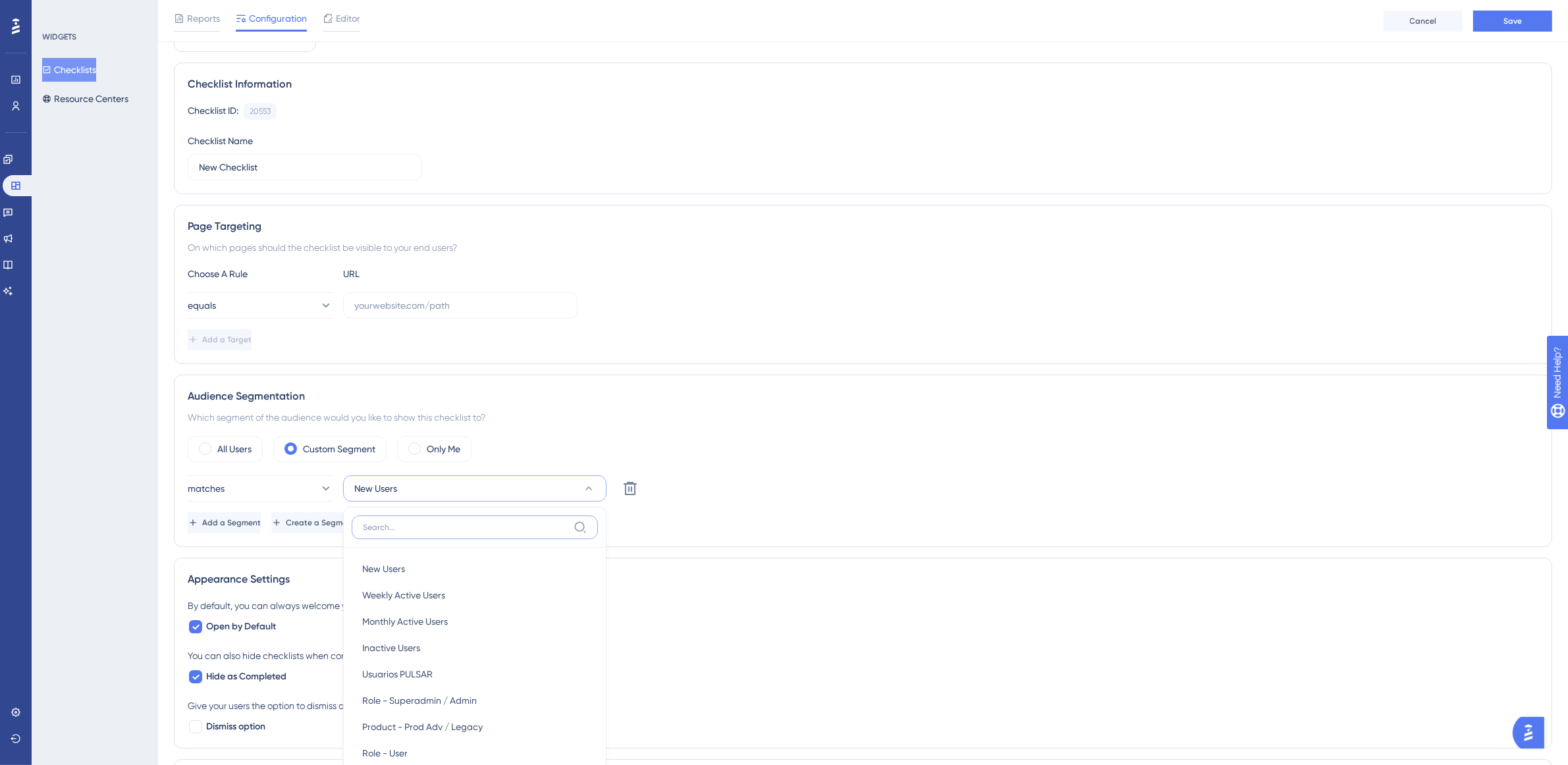
scroll to position [330, 0]
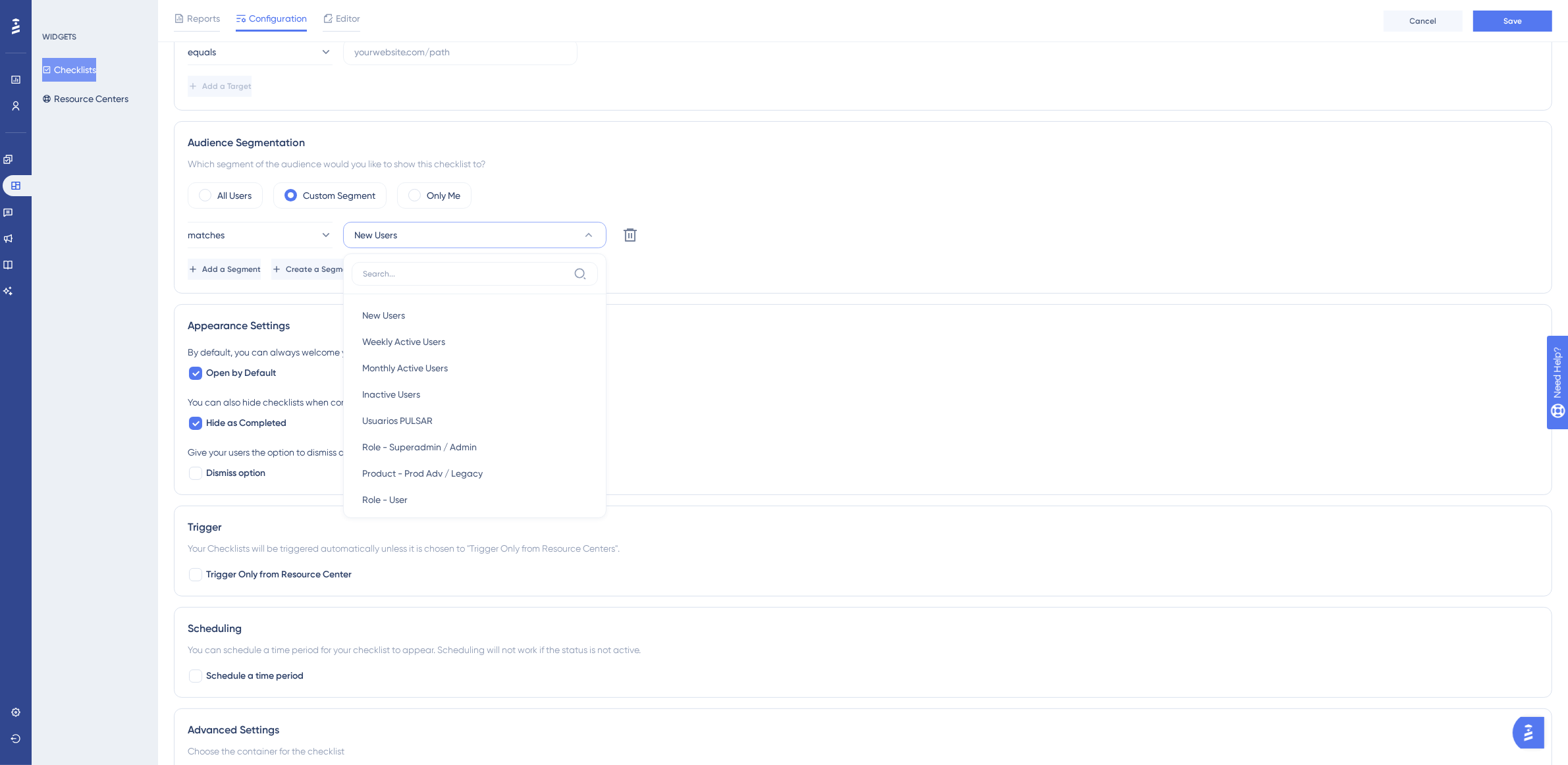
click at [754, 424] on div "You can also hide checklists when completed. Hide as Completed" at bounding box center [862, 413] width 1350 height 37
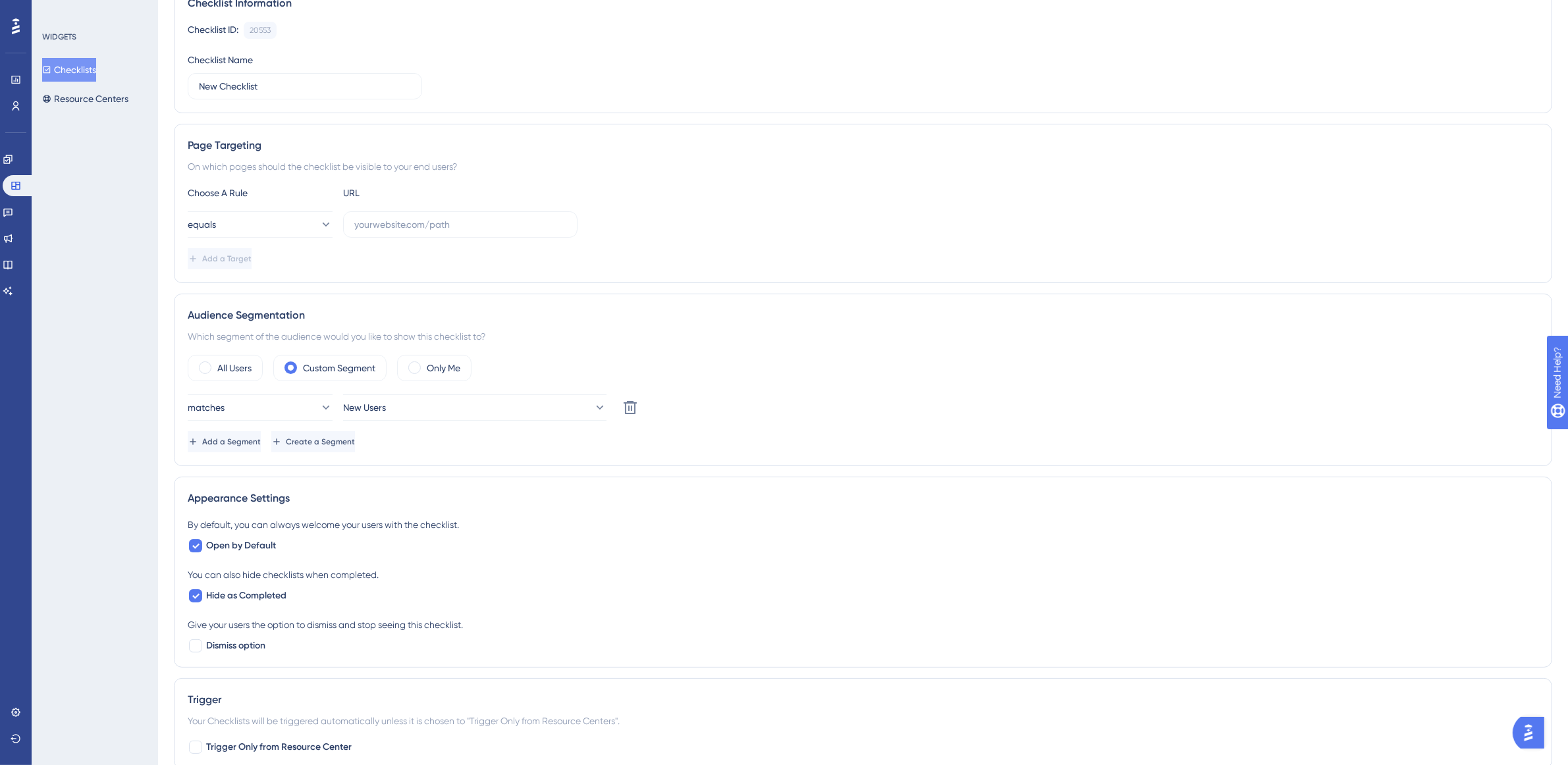
scroll to position [0, 0]
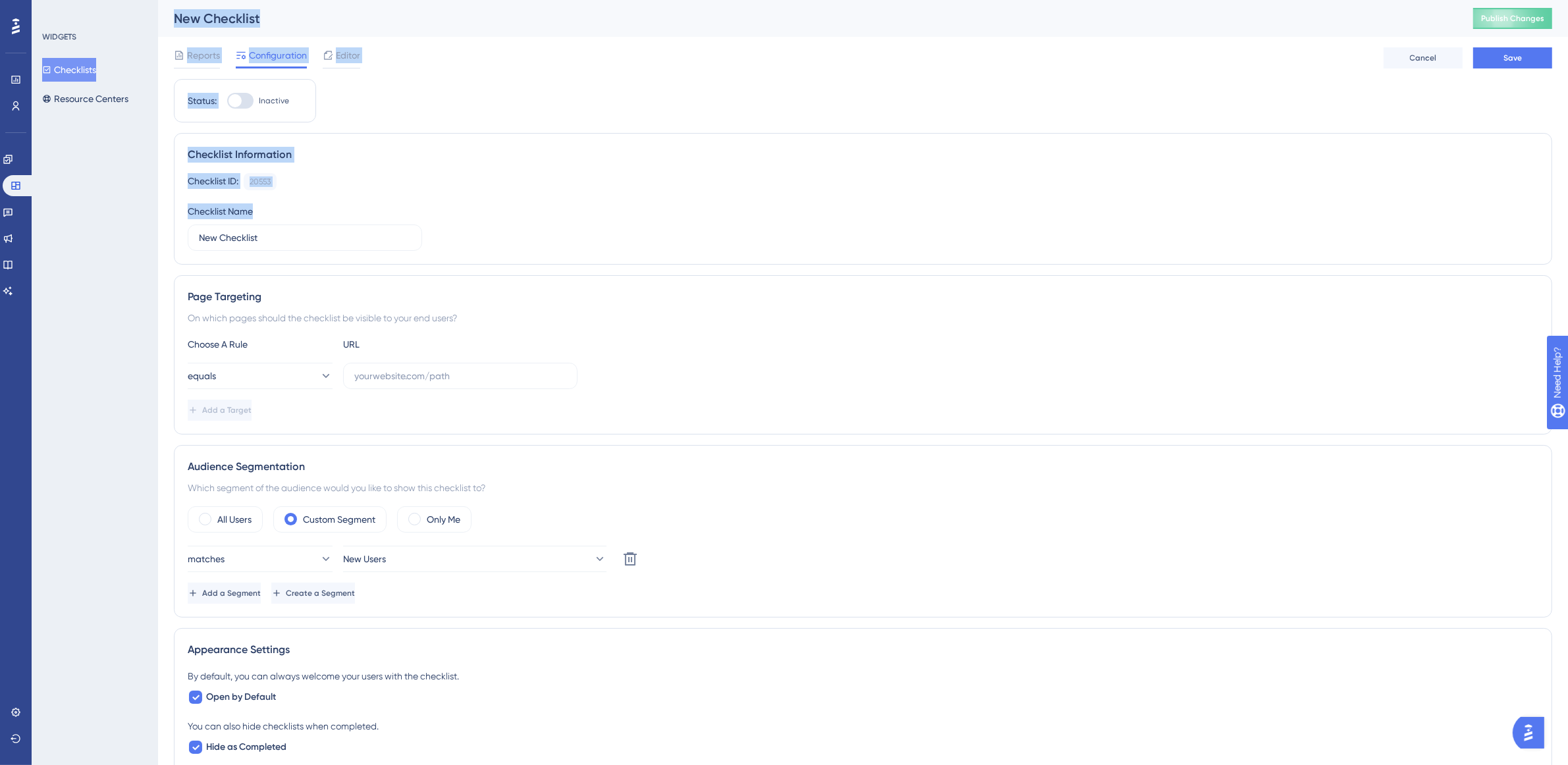
drag, startPoint x: 402, startPoint y: 230, endPoint x: 151, endPoint y: 226, distance: 251.0
click at [158, 226] on div "Performance Users Engagement Widgets Feedback Product Updates Knowledge Base AI…" at bounding box center [863, 593] width 1410 height 1187
click at [281, 243] on input "New Checklist" at bounding box center [305, 237] width 212 height 15
drag, startPoint x: 311, startPoint y: 235, endPoint x: 168, endPoint y: 241, distance: 143.1
click at [168, 241] on div "Performance Users Engagement Widgets Feedback Product Updates Knowledge Base AI…" at bounding box center [863, 593] width 1410 height 1187
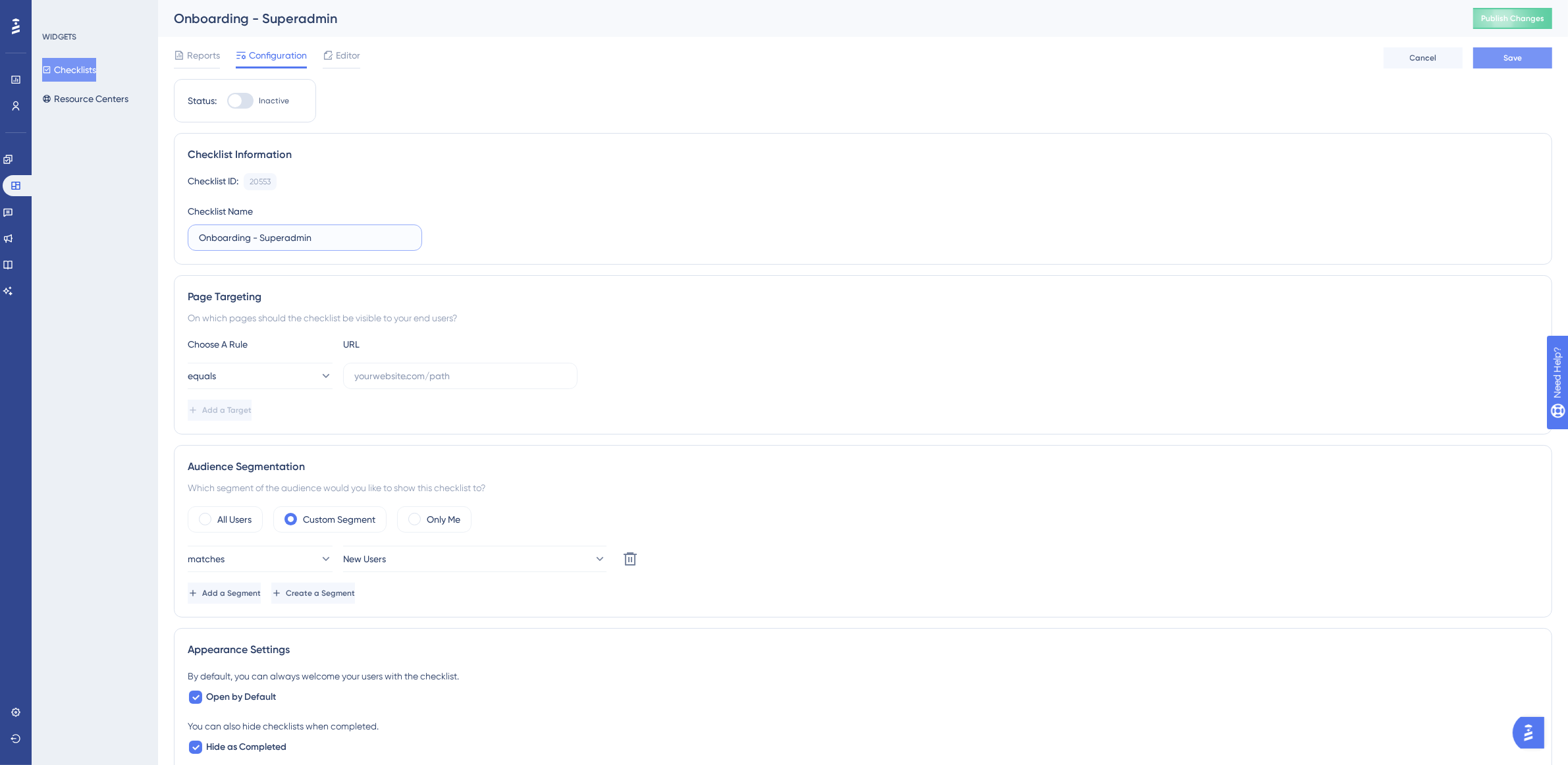
type input "Onboarding - Superadmin"
click at [1535, 60] on button "Save" at bounding box center [1512, 57] width 79 height 21
click at [456, 382] on input "text" at bounding box center [460, 376] width 212 height 15
paste input "https://app.dev.pulsarml.com/realtime"
type input "https://app.dev.pulsarml.com/realtime"
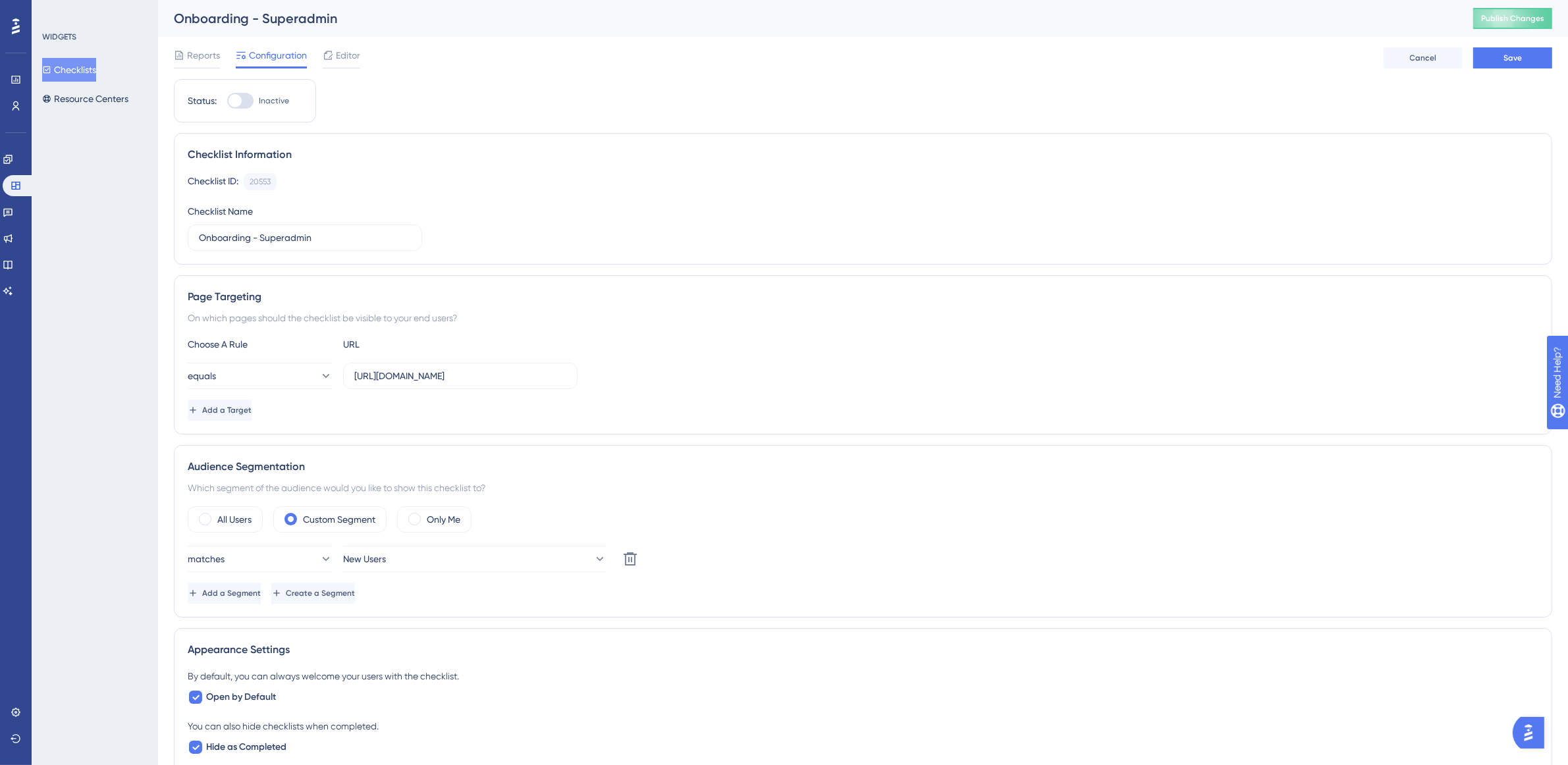
click at [248, 106] on div at bounding box center [240, 101] width 26 height 16
click at [228, 101] on input "Inactive" at bounding box center [227, 101] width 1 height 1
checkbox input "true"
click at [1542, 57] on button "Save" at bounding box center [1512, 57] width 79 height 21
click at [13, 157] on icon at bounding box center [8, 159] width 11 height 11
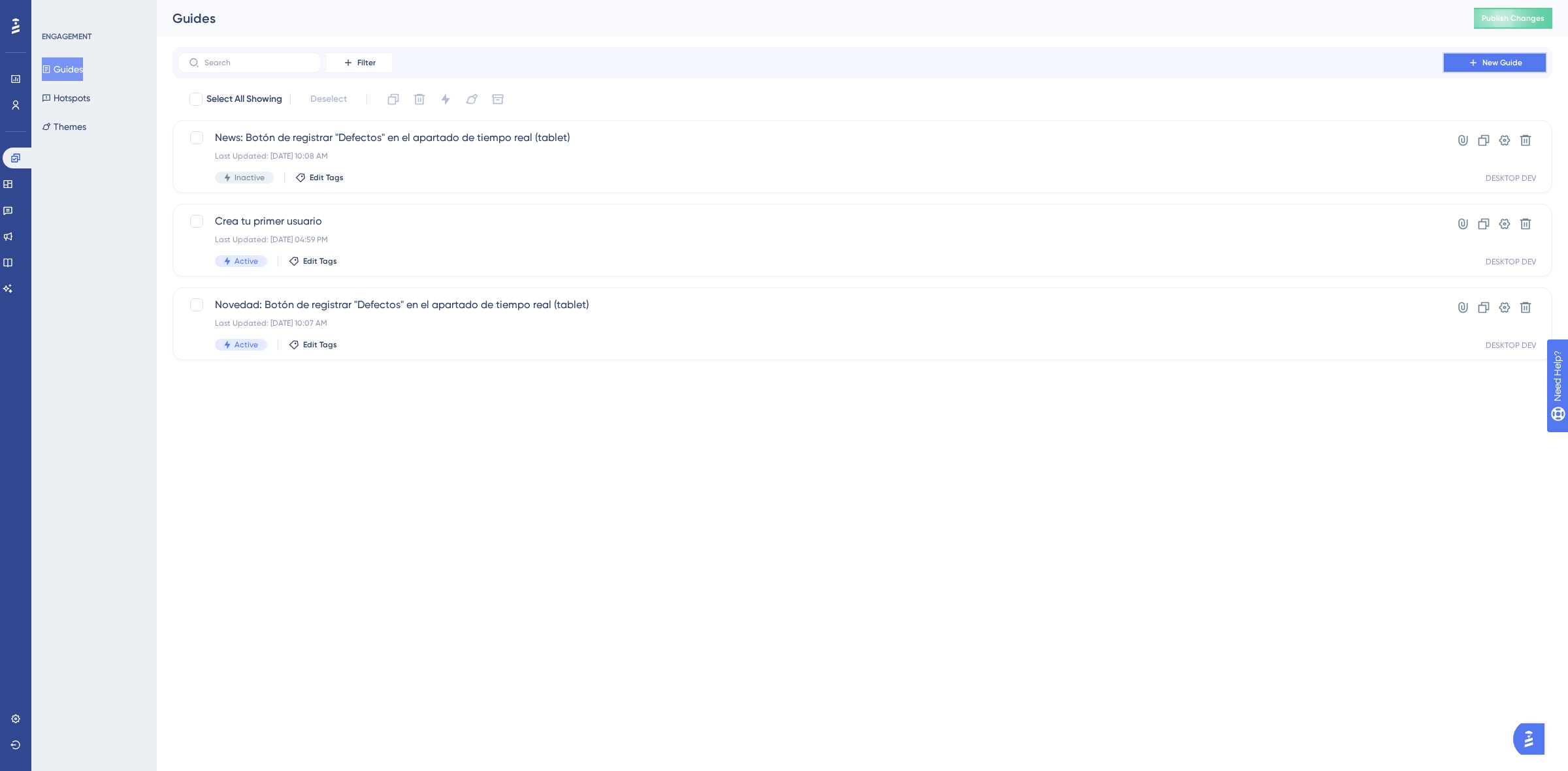
click at [1493, 60] on span "New Guide" at bounding box center [1502, 62] width 40 height 11
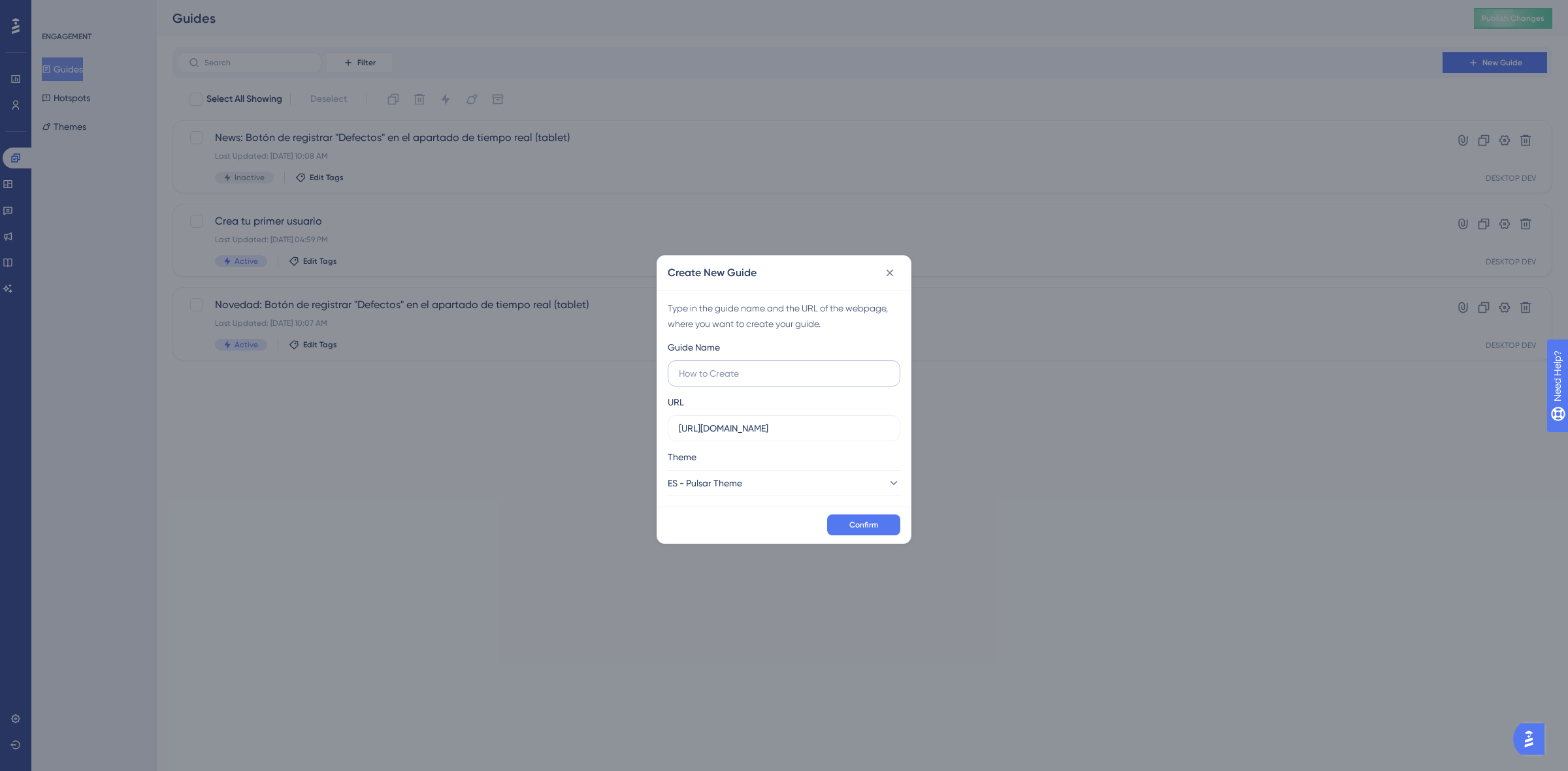
click at [751, 374] on input "text" at bounding box center [784, 373] width 210 height 15
drag, startPoint x: 807, startPoint y: 368, endPoint x: 749, endPoint y: 367, distance: 58.0
click at [752, 365] on label "Comunicación : Nueva" at bounding box center [783, 373] width 232 height 26
paste input "nueva forma de recibir anuncios"
click at [762, 383] on label "Comunicación : Nnueva forma de recibir anuncios" at bounding box center [783, 373] width 232 height 26
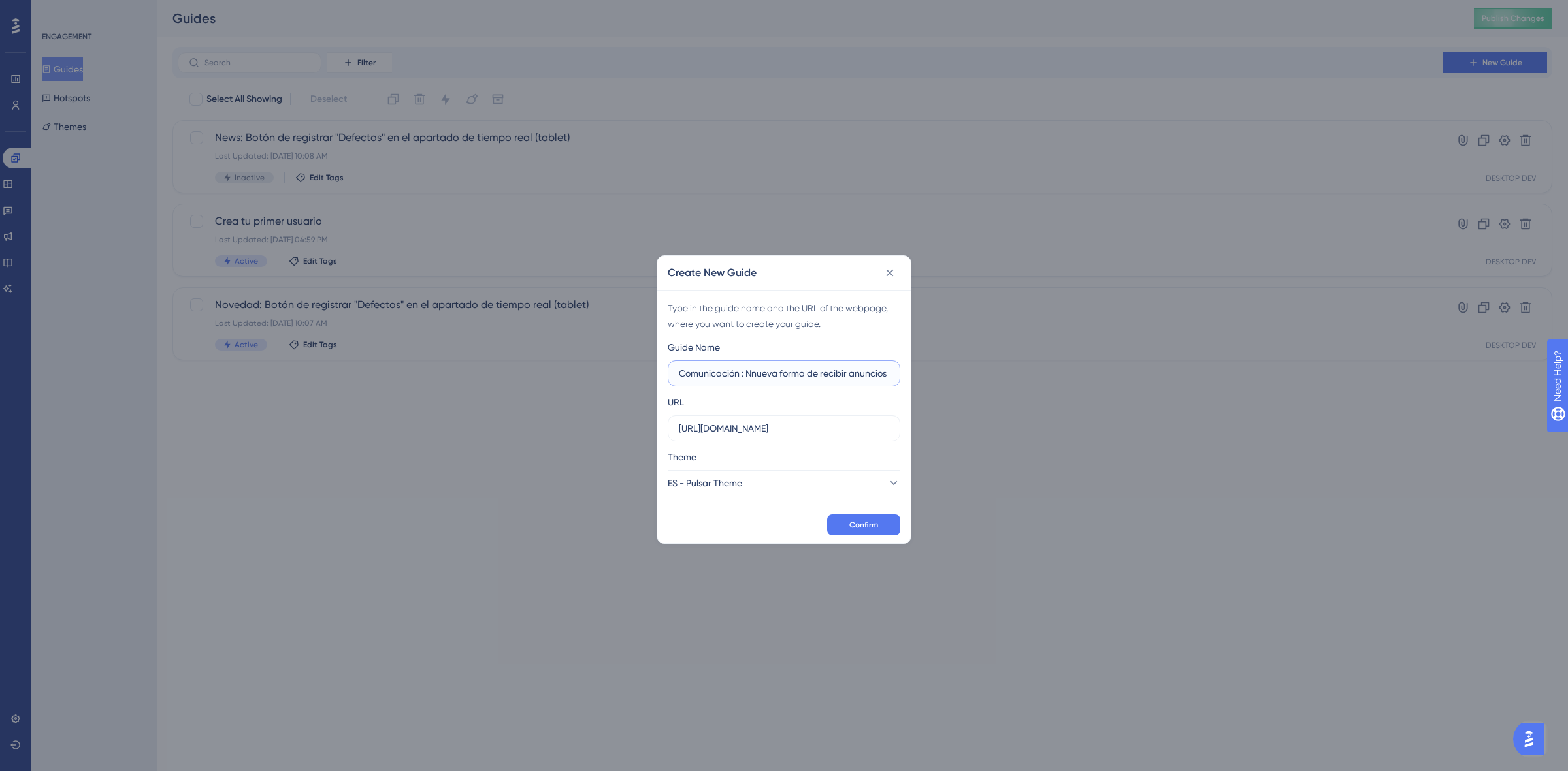
click at [762, 381] on input "Comunicación : Nnueva forma de recibir anuncios" at bounding box center [784, 373] width 210 height 15
click at [760, 377] on input "Comunicación : Nnueva forma de recibir anuncios" at bounding box center [784, 373] width 210 height 15
type input "Comunicación : Nueva forma de recibir anuncios"
click at [867, 526] on span "Confirm" at bounding box center [864, 525] width 29 height 11
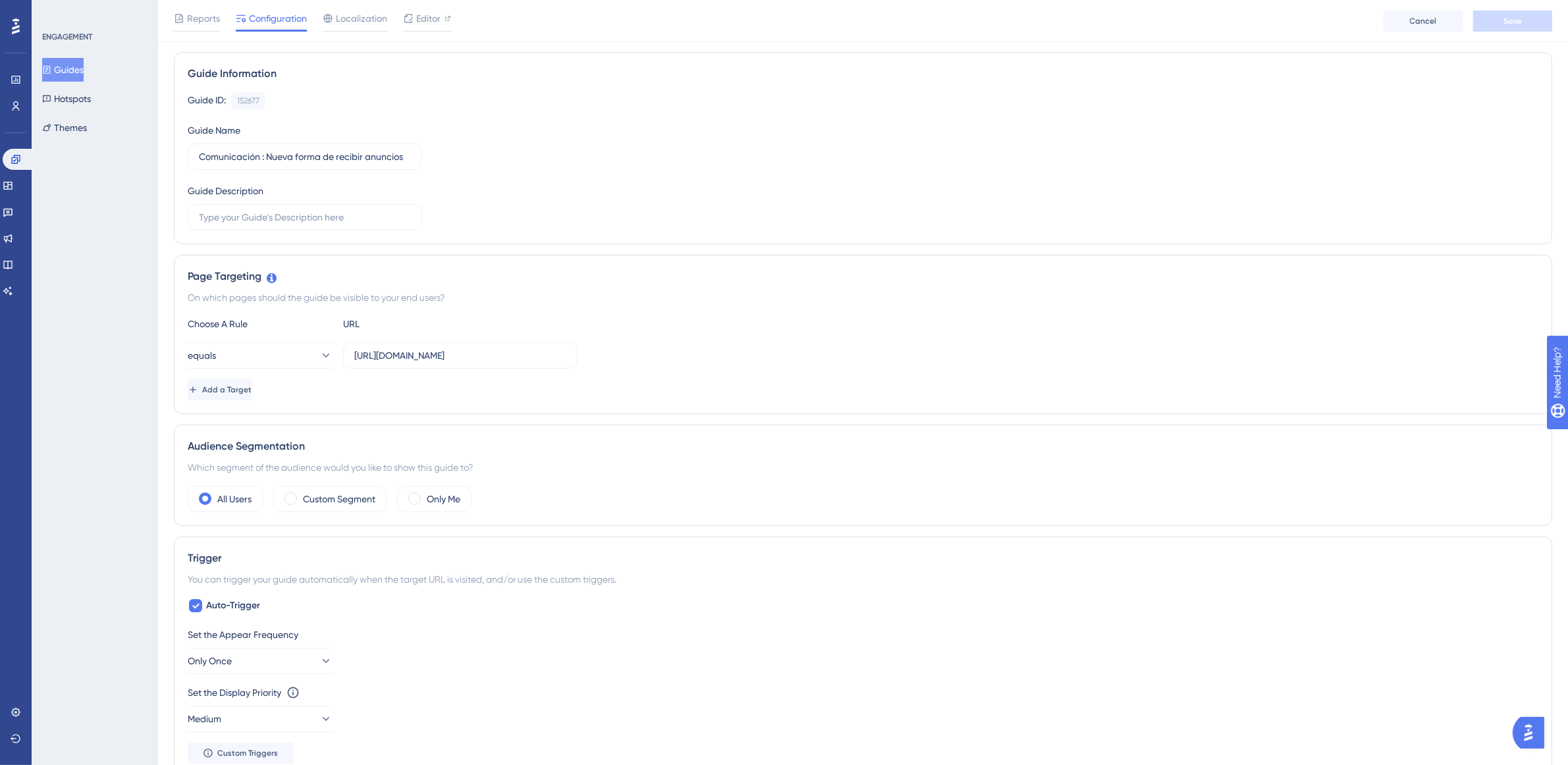
scroll to position [247, 0]
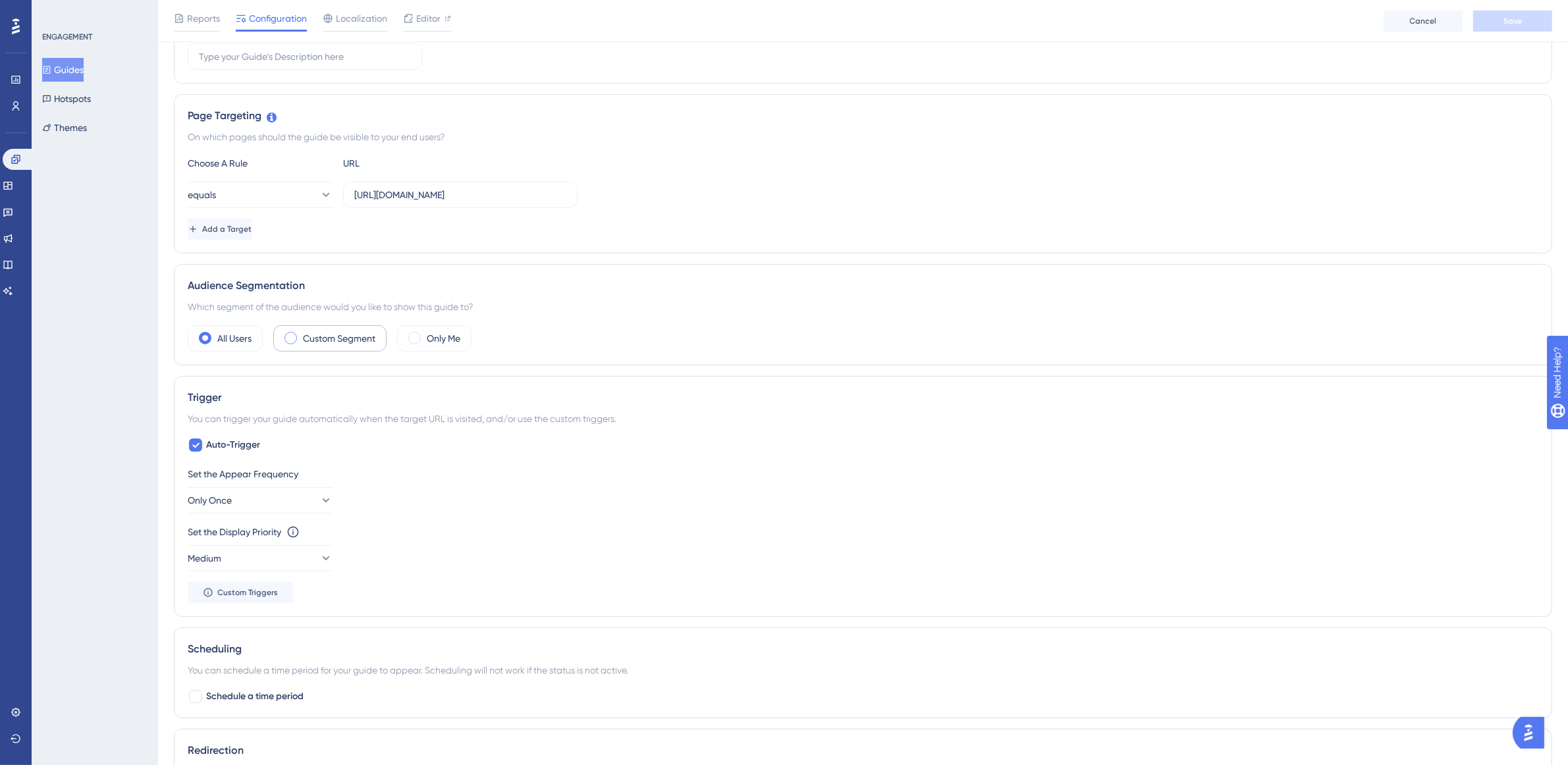
click at [292, 342] on span at bounding box center [290, 337] width 13 height 13
click at [301, 334] on input "radio" at bounding box center [301, 334] width 0 height 0
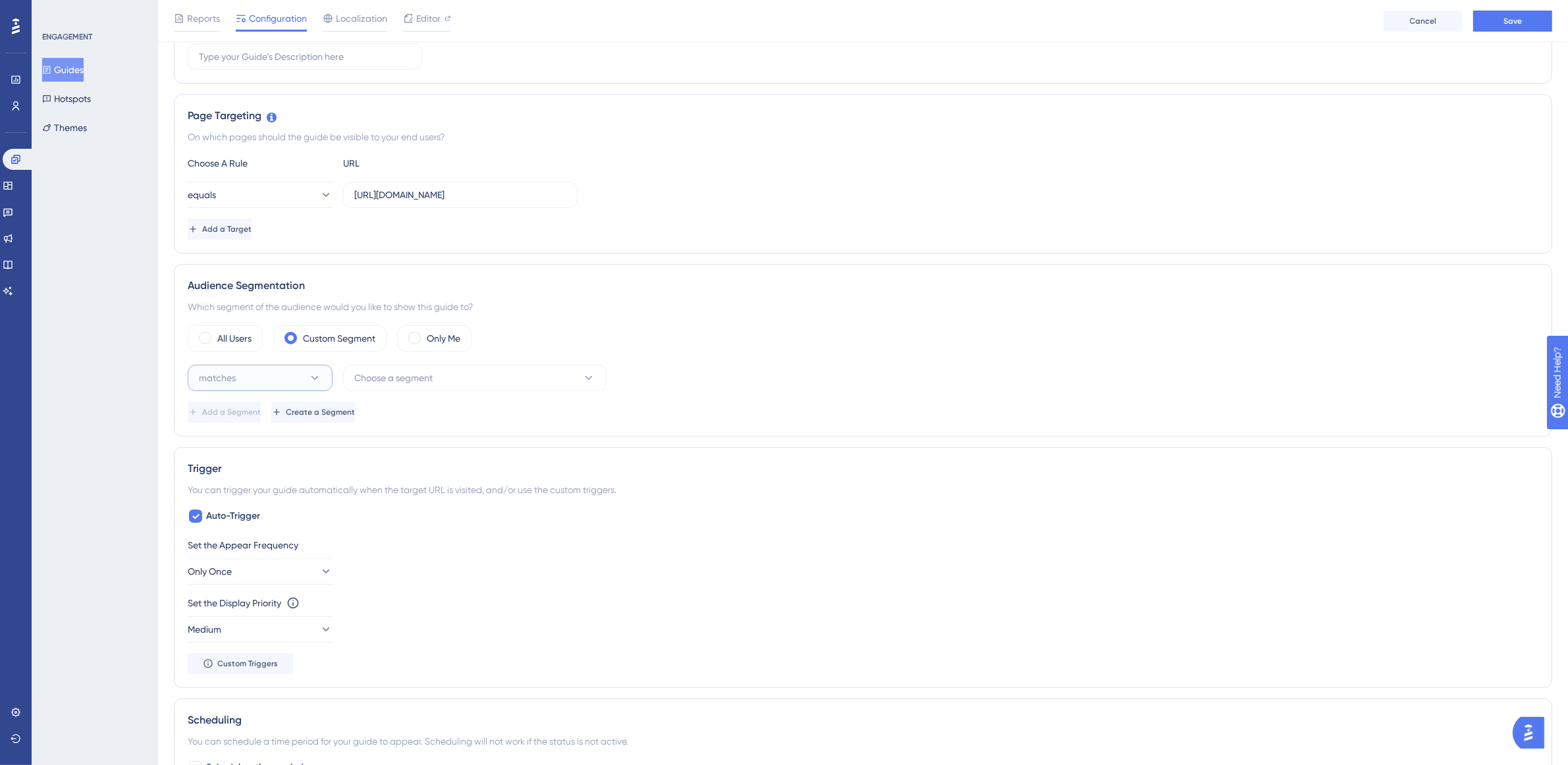
click at [291, 387] on button "matches" at bounding box center [260, 378] width 145 height 26
click at [765, 254] on div "Page Targeting On which pages should the guide be visible to your end users? Ch…" at bounding box center [863, 174] width 1379 height 160
drag, startPoint x: 535, startPoint y: 195, endPoint x: 234, endPoint y: 149, distance: 304.5
click at [235, 149] on div "Page Targeting On which pages should the guide be visible to your end users? Ch…" at bounding box center [863, 174] width 1379 height 160
paste input "pulsarml.com/login"
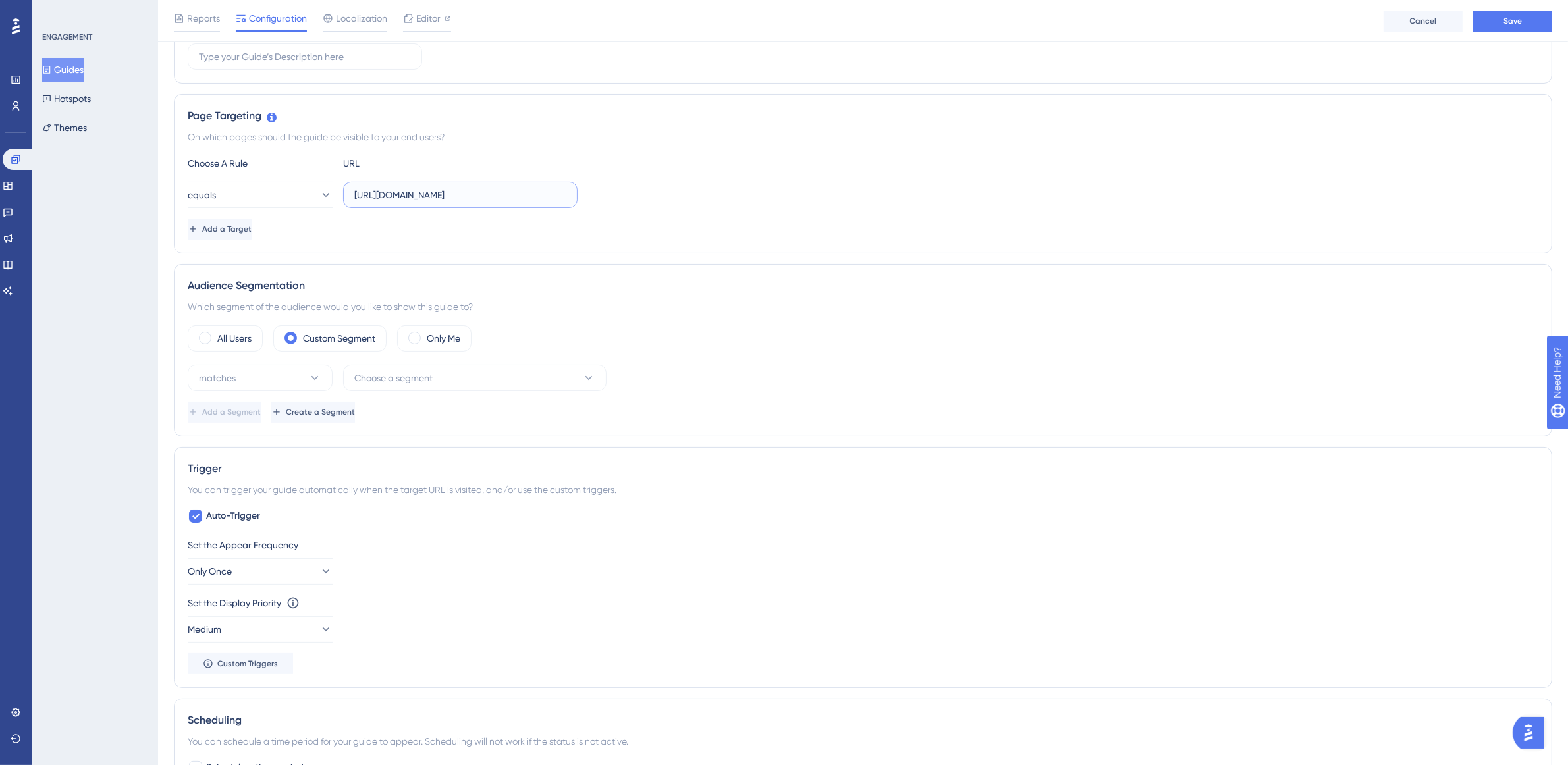
type input "https://app.pulsarml.com/realtime"
click at [853, 350] on div "All Users Custom Segment Only Me" at bounding box center [862, 338] width 1350 height 26
click at [418, 377] on span "Choose a segment" at bounding box center [393, 378] width 78 height 16
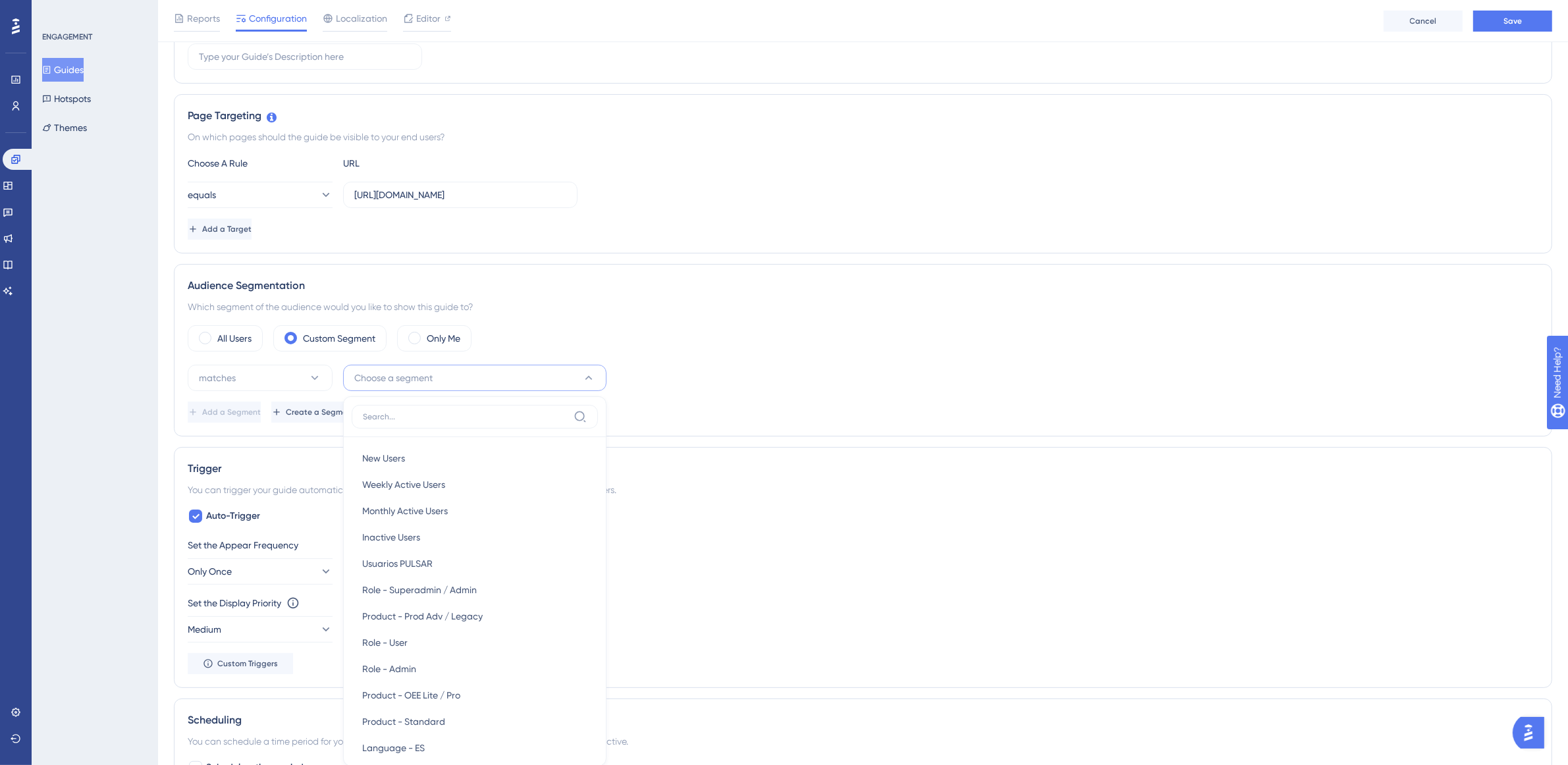
scroll to position [448, 0]
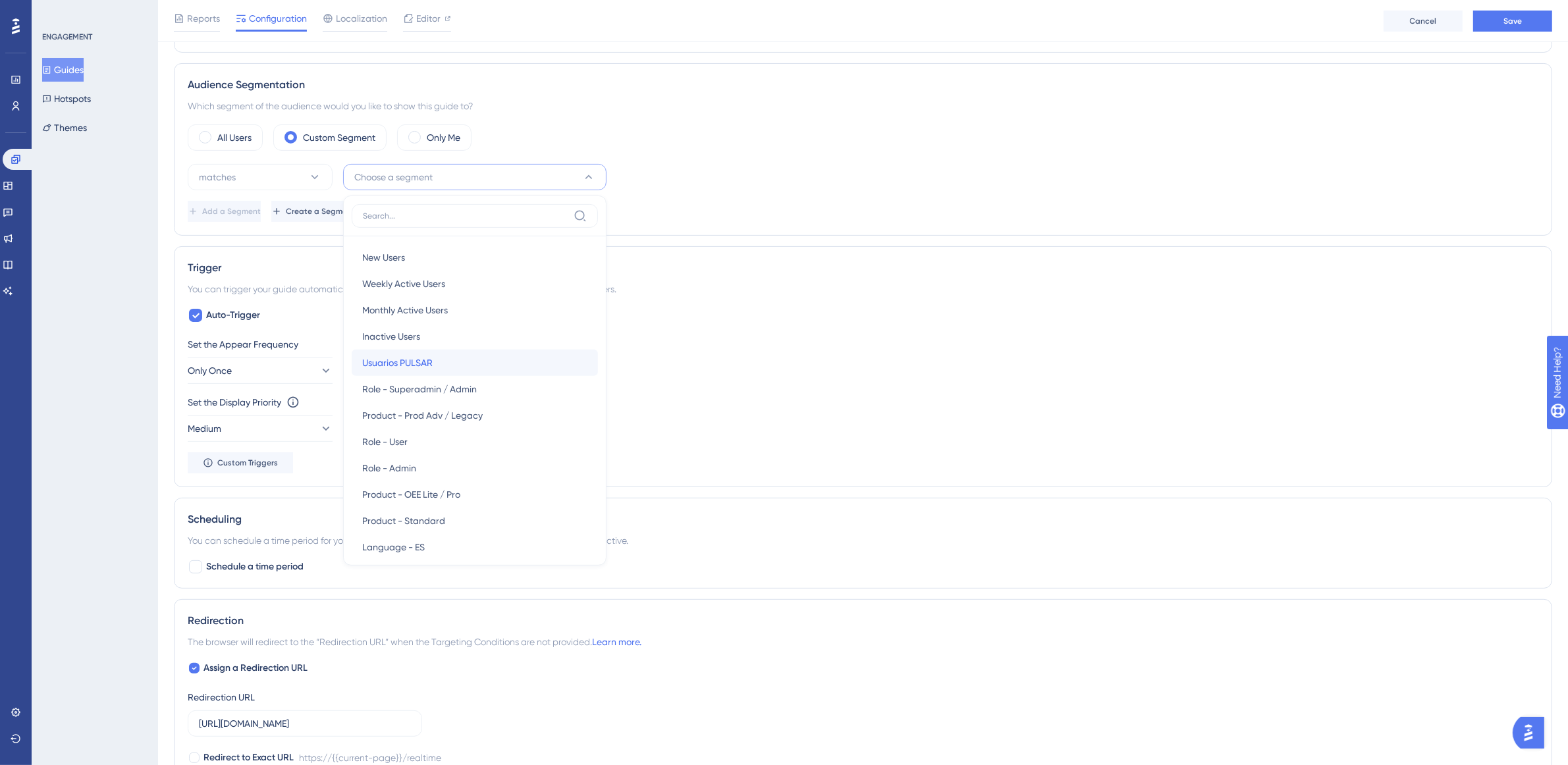
click at [438, 362] on div "Usuarios PULSAR Usuarios PULSAR" at bounding box center [475, 363] width 226 height 26
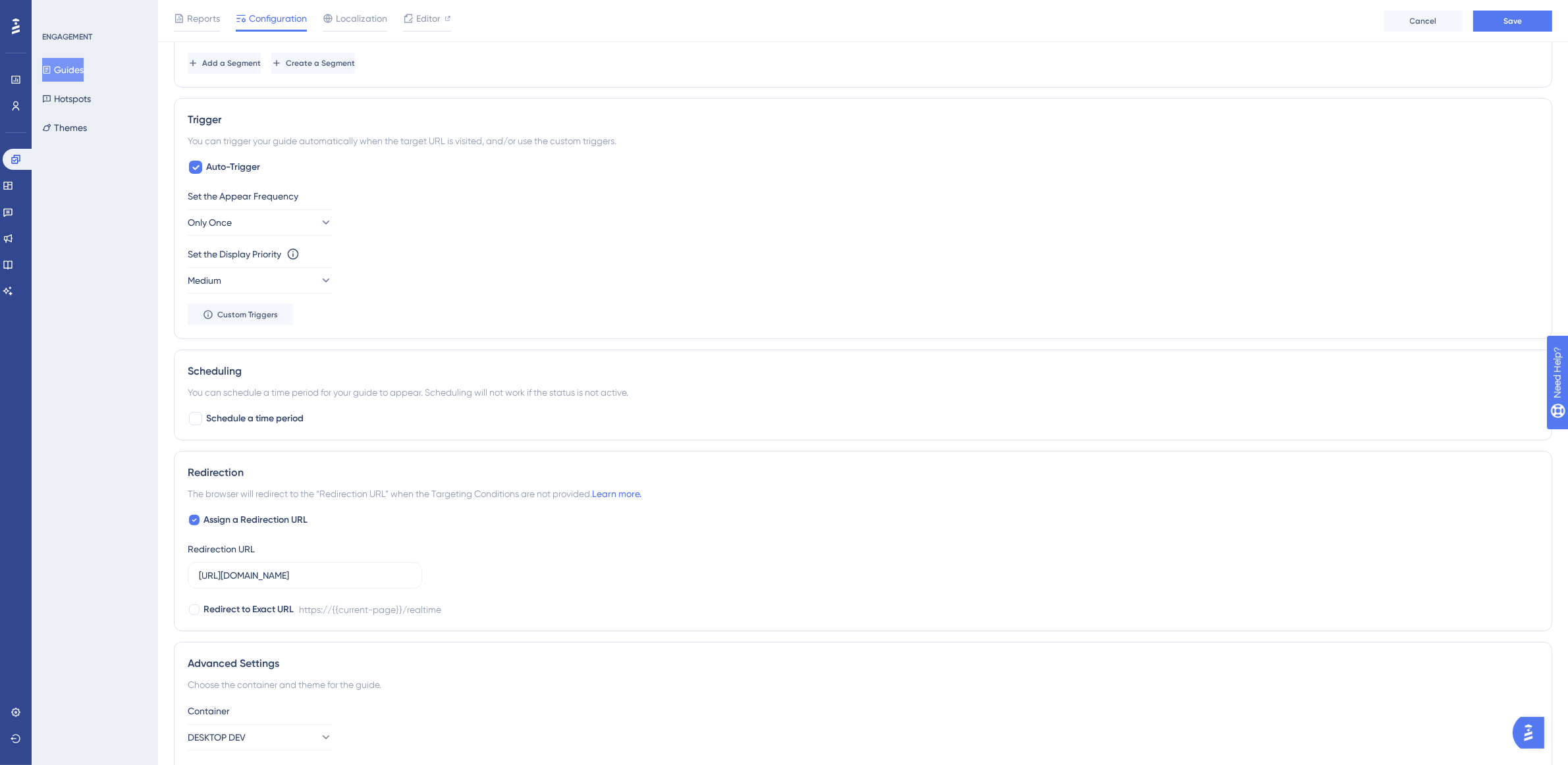
scroll to position [711, 0]
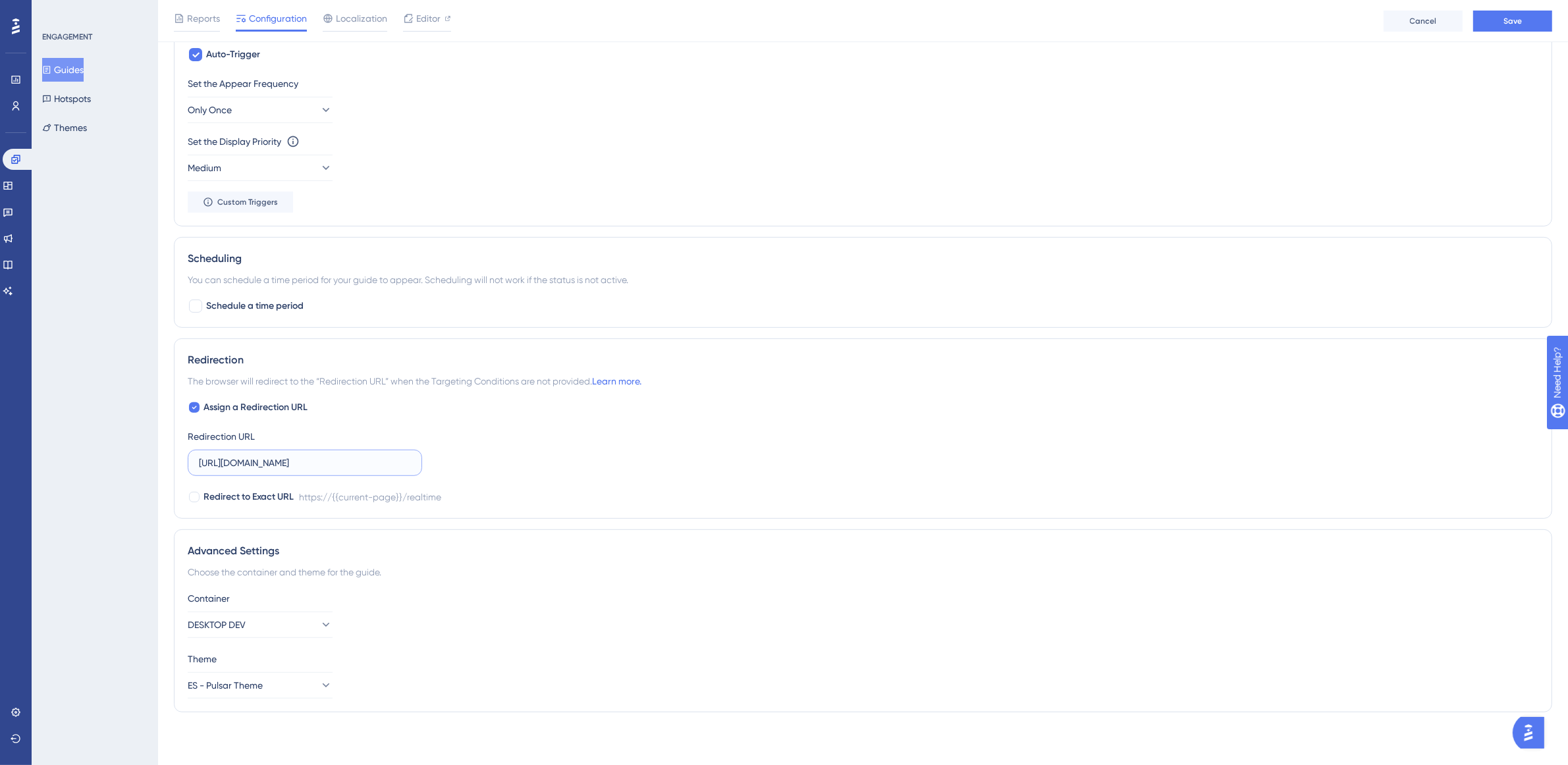
drag, startPoint x: 379, startPoint y: 466, endPoint x: 119, endPoint y: 454, distance: 260.3
click at [158, 454] on div "Performance Users Engagement Widgets Feedback Product Updates Knowledge Base AI…" at bounding box center [863, 18] width 1410 height 1454
paste input "pulsarml.com/login"
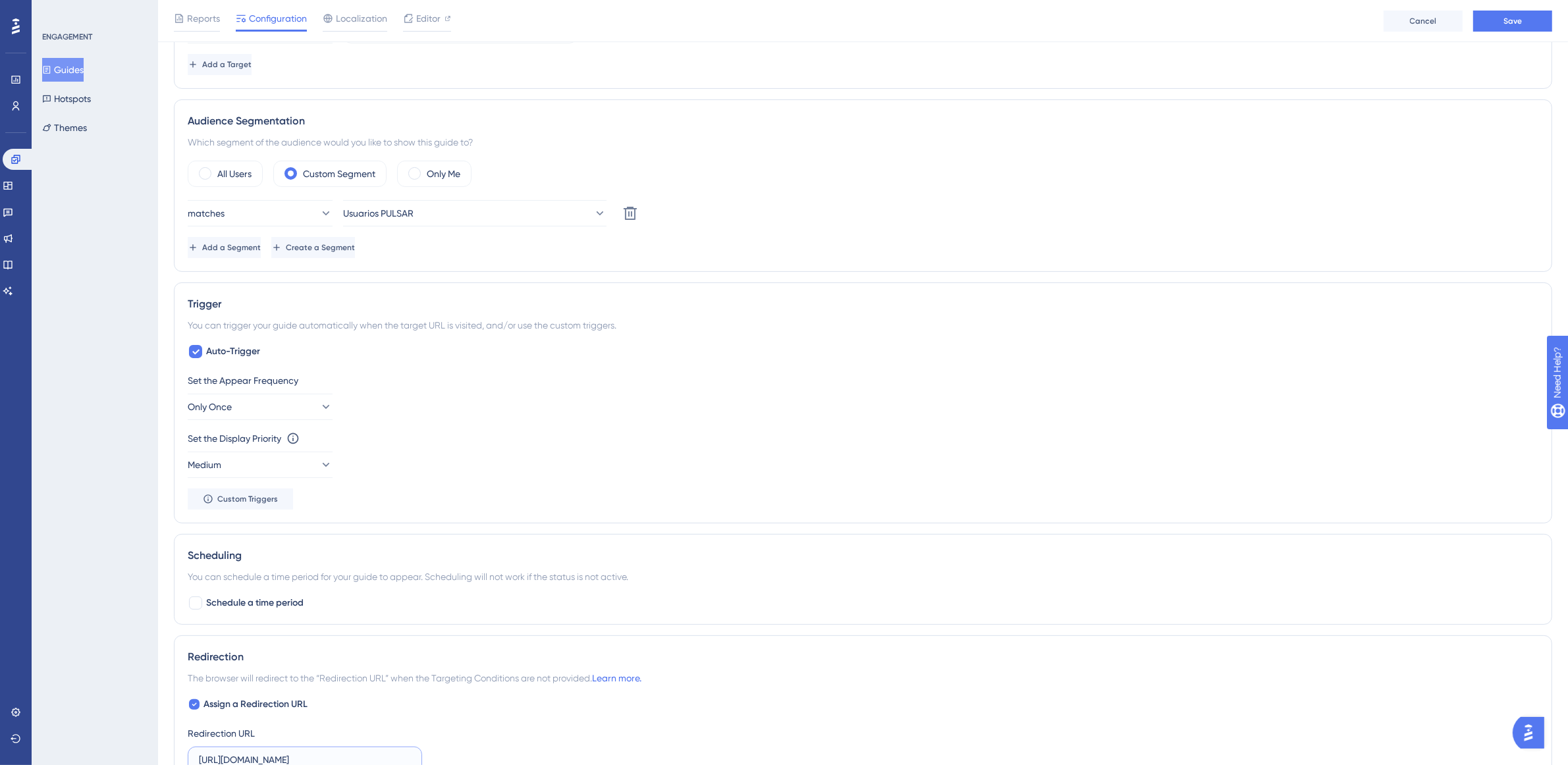
scroll to position [300, 0]
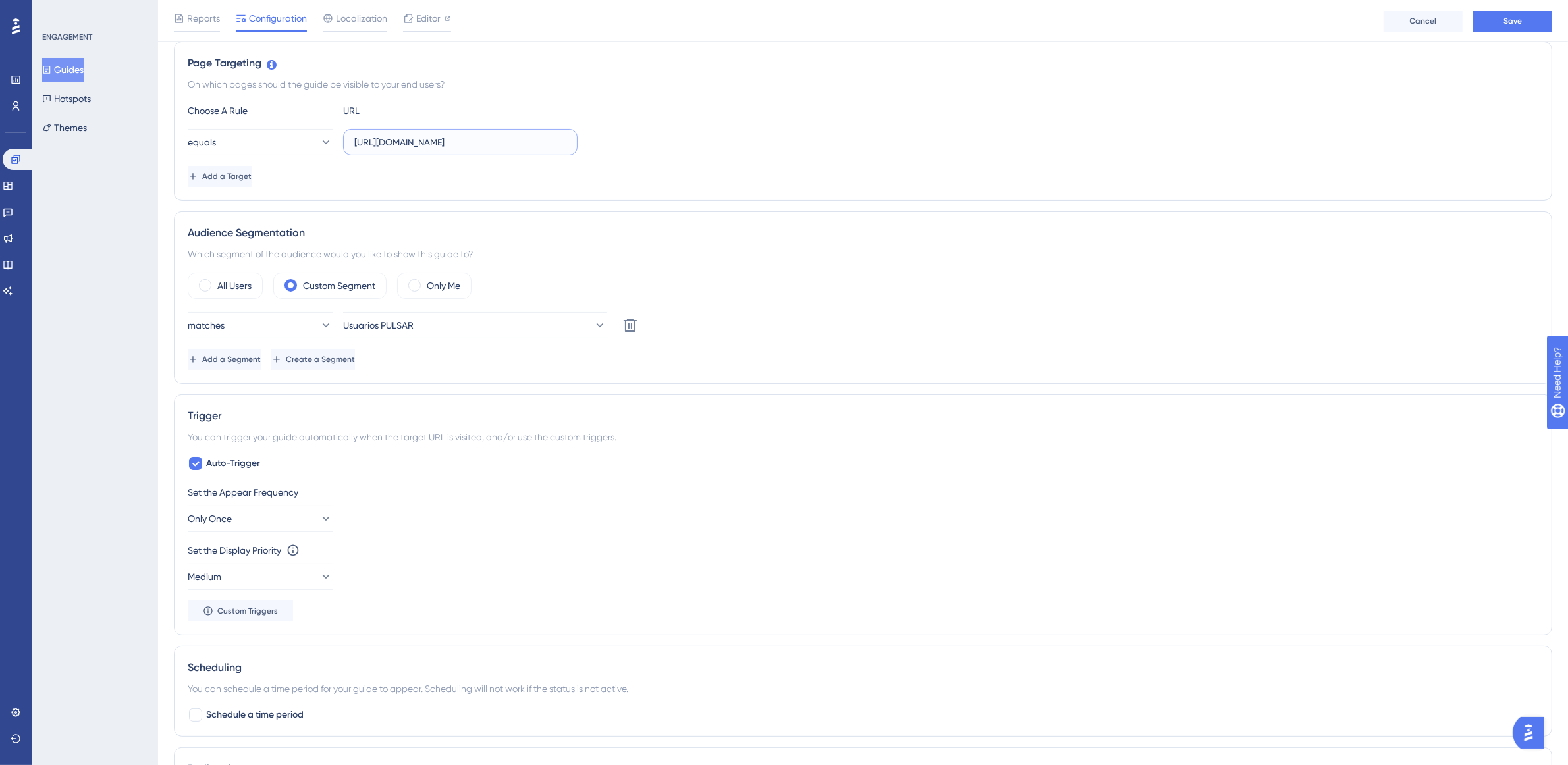
drag, startPoint x: 527, startPoint y: 141, endPoint x: 396, endPoint y: 374, distance: 267.3
click at [340, 140] on div "equals https://app.pulsarml.com/realtime" at bounding box center [382, 142] width 390 height 26
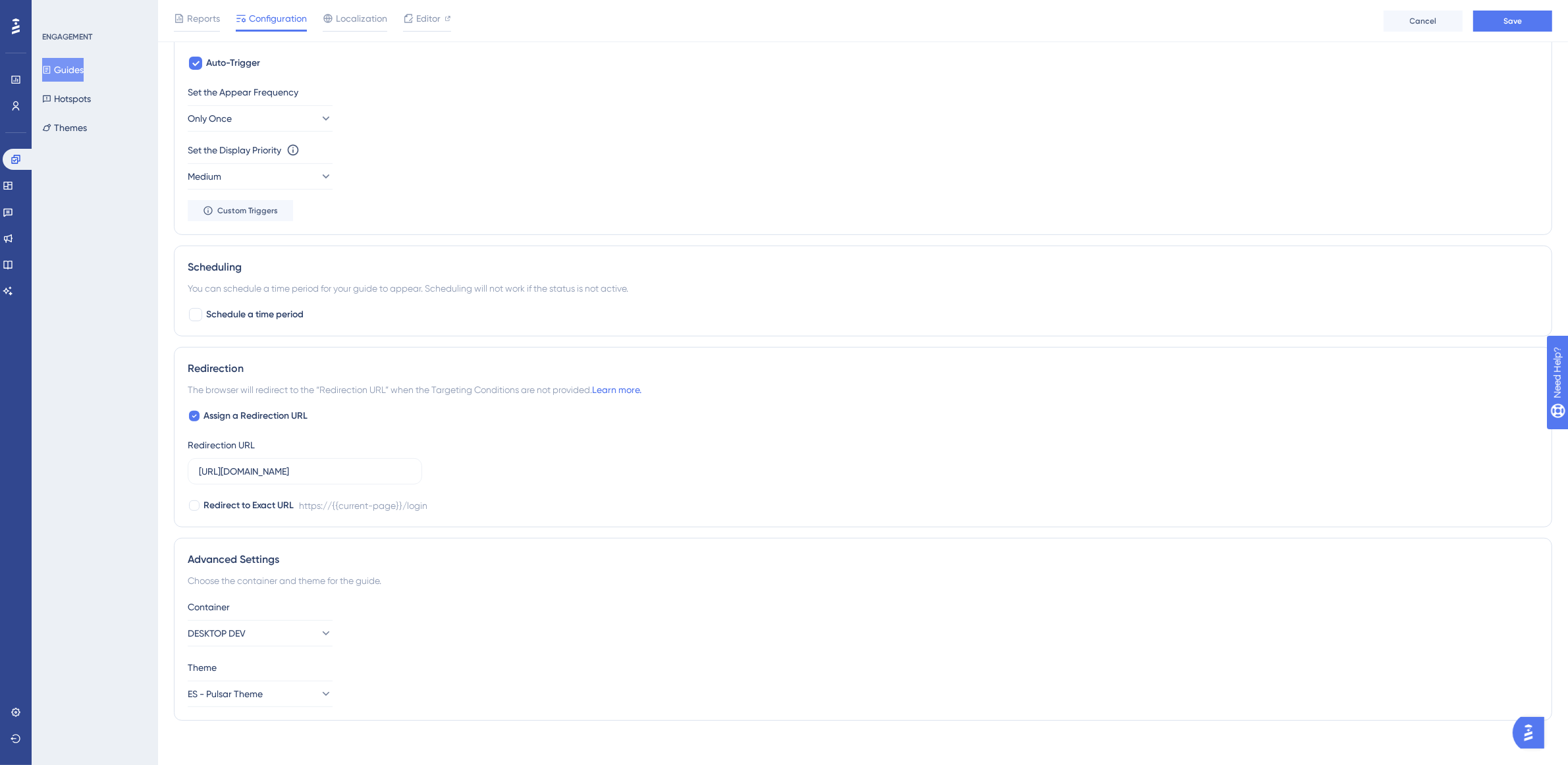
scroll to position [711, 0]
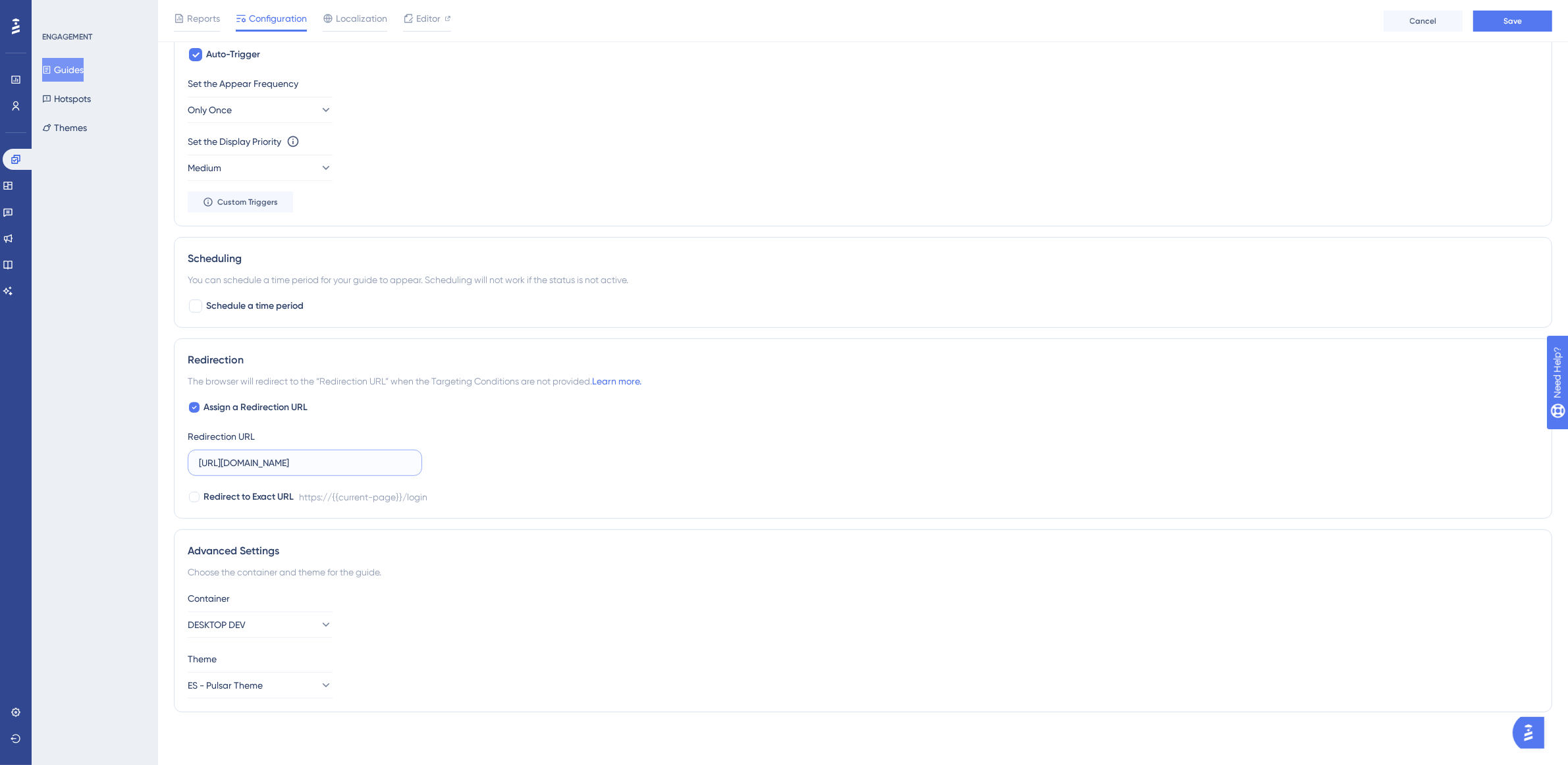
drag, startPoint x: 374, startPoint y: 459, endPoint x: 11, endPoint y: 435, distance: 363.8
click at [158, 435] on div "Performance Users Engagement Widgets Feedback Product Updates Knowledge Base AI…" at bounding box center [863, 18] width 1410 height 1454
paste input "realtime"
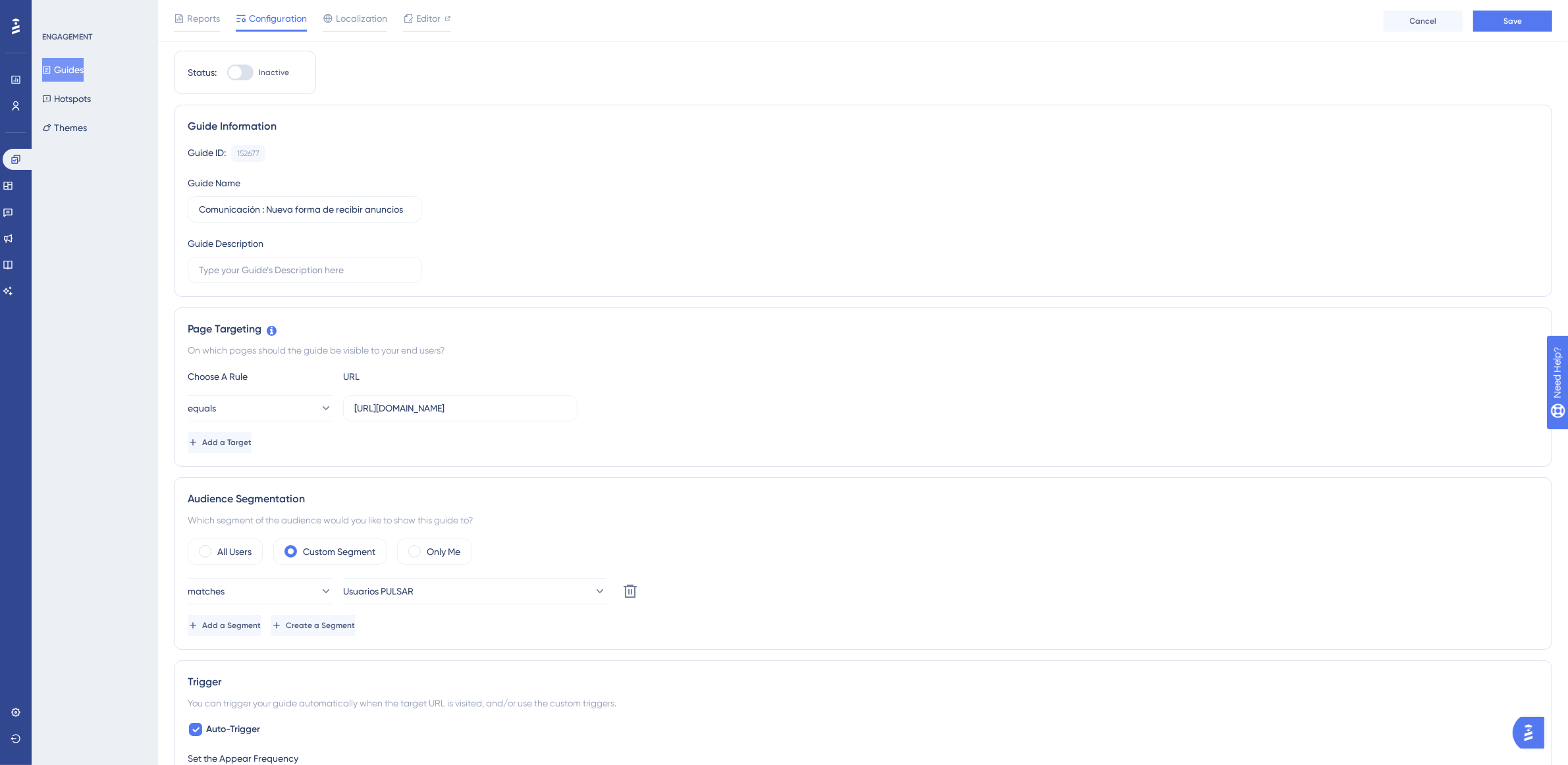
scroll to position [0, 0]
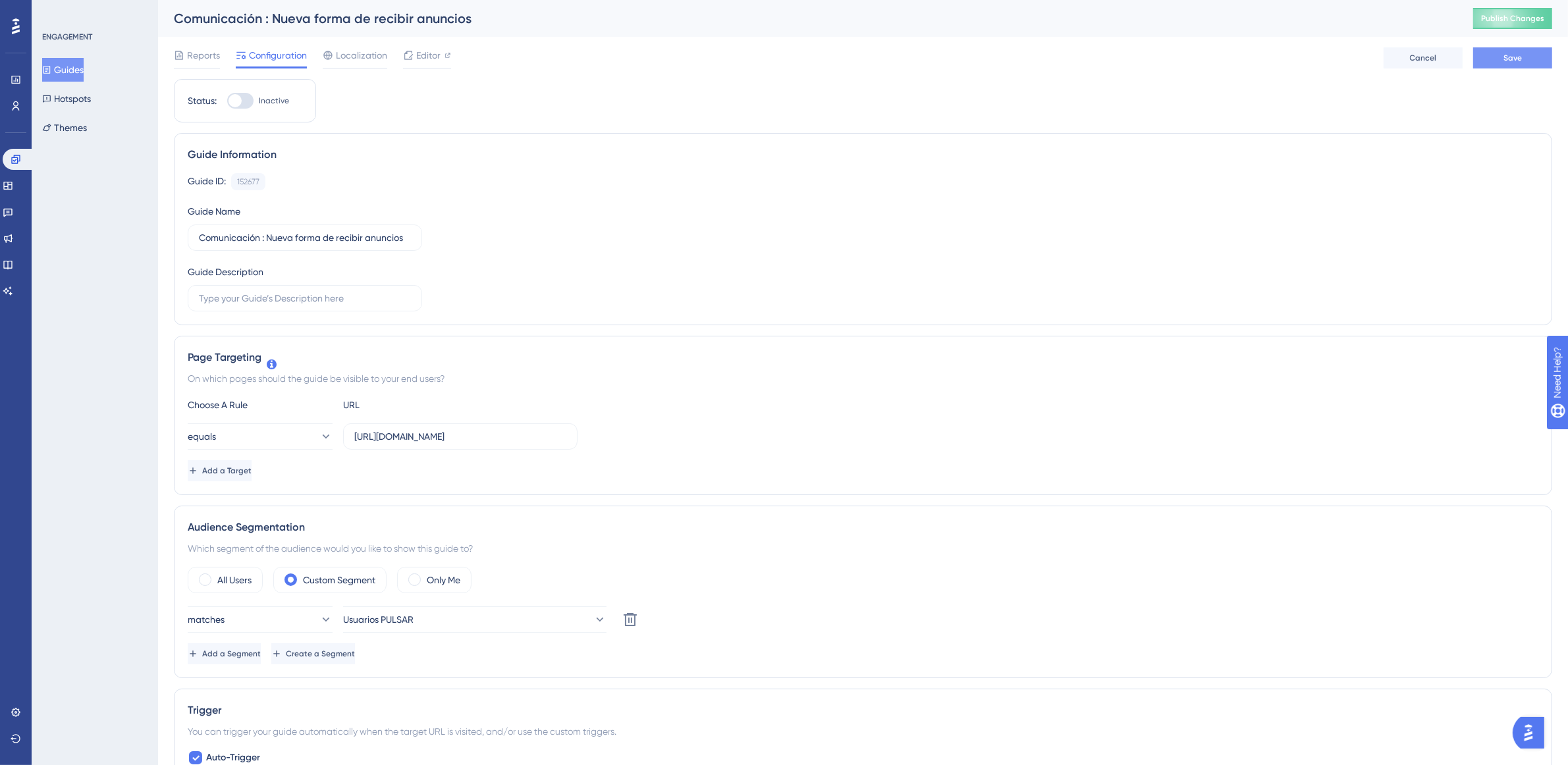
type input "https://app.pulsarml.com/realtime"
click at [1490, 50] on button "Save" at bounding box center [1512, 57] width 79 height 21
click at [1515, 21] on span "Publish Changes" at bounding box center [1512, 18] width 63 height 11
